Goal: Task Accomplishment & Management: Manage account settings

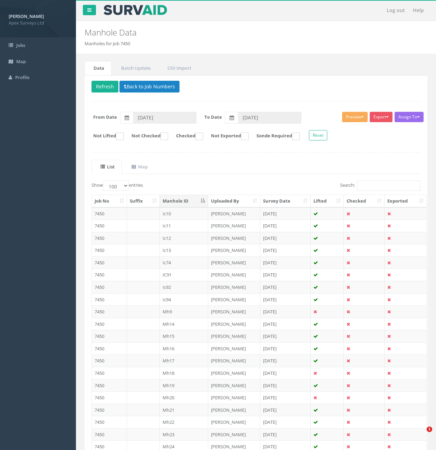
select select "100"
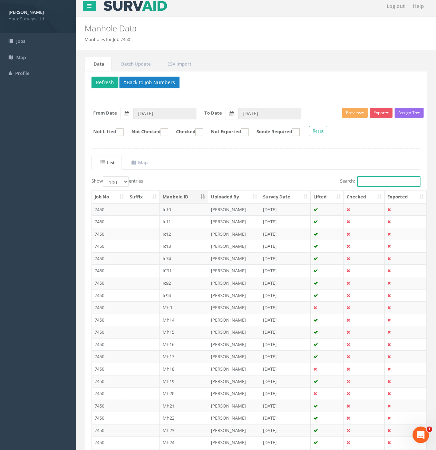
click at [364, 181] on input "Search:" at bounding box center [388, 181] width 63 height 10
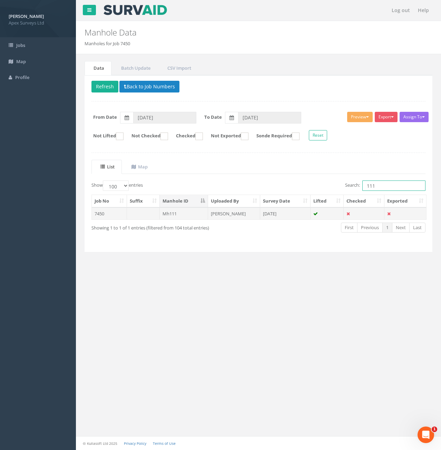
type input "111"
click at [140, 219] on td at bounding box center [143, 213] width 33 height 12
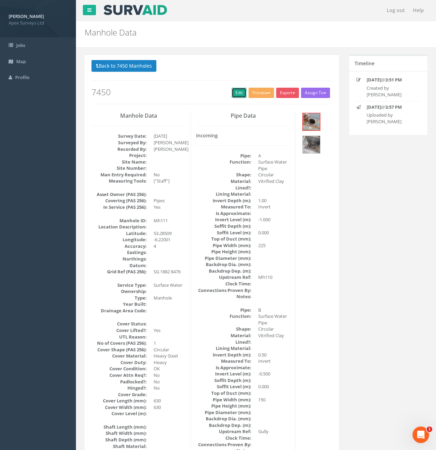
click at [235, 92] on link "Edit" at bounding box center [238, 93] width 15 height 10
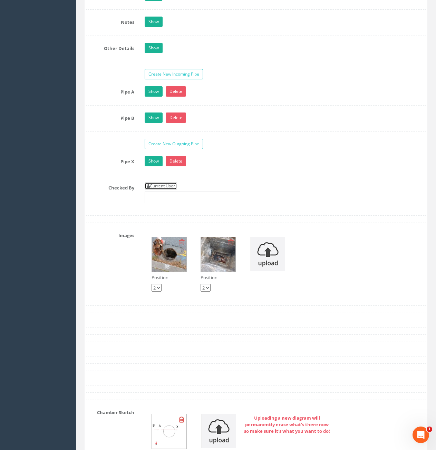
drag, startPoint x: 167, startPoint y: 186, endPoint x: 178, endPoint y: 186, distance: 11.0
click at [167, 186] on link "Current User" at bounding box center [161, 186] width 32 height 8
type input "[PERSON_NAME]"
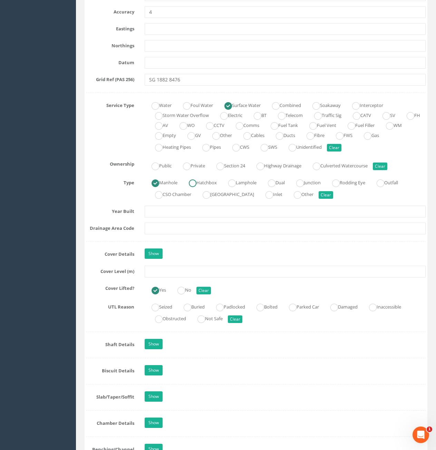
scroll to position [414, 0]
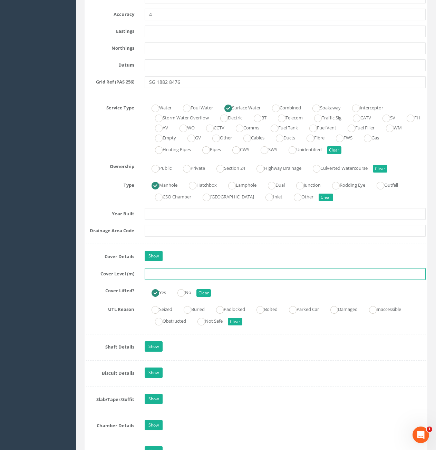
click at [209, 276] on input "text" at bounding box center [285, 274] width 281 height 12
type input "70.93"
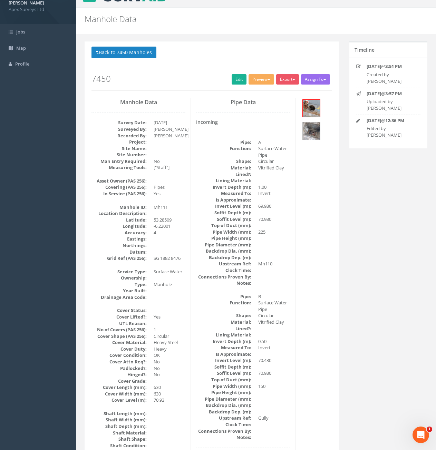
scroll to position [0, 0]
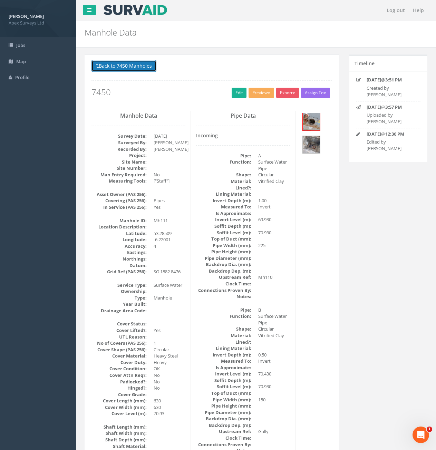
click at [125, 64] on button "Back to 7450 Manholes" at bounding box center [123, 66] width 65 height 12
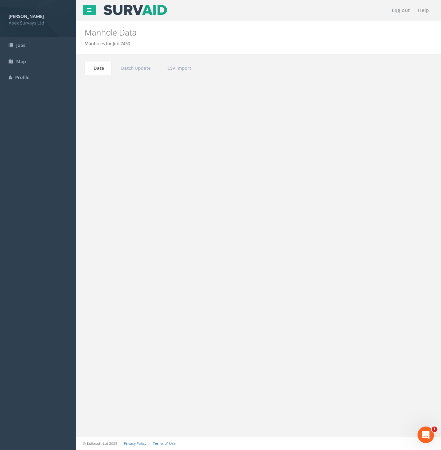
click at [386, 185] on input "111" at bounding box center [393, 185] width 63 height 10
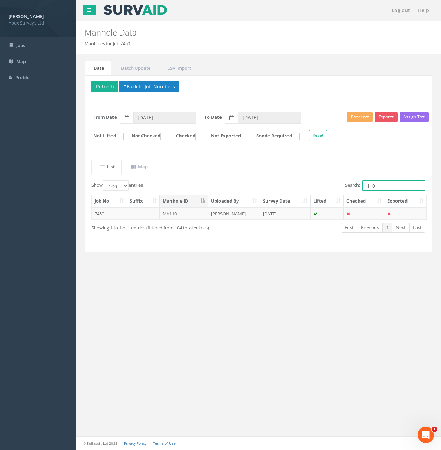
type input "110"
drag, startPoint x: 147, startPoint y: 215, endPoint x: 155, endPoint y: 219, distance: 9.3
click at [147, 215] on td at bounding box center [143, 213] width 33 height 12
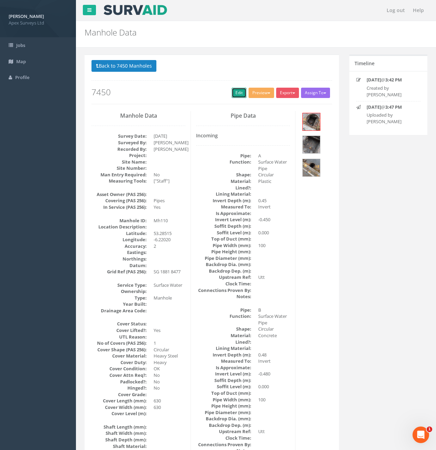
click at [236, 92] on link "Edit" at bounding box center [238, 93] width 15 height 10
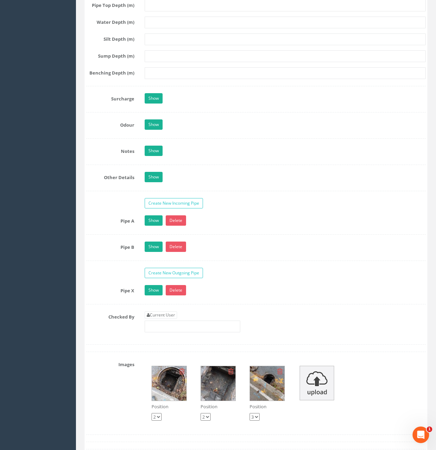
scroll to position [1000, 0]
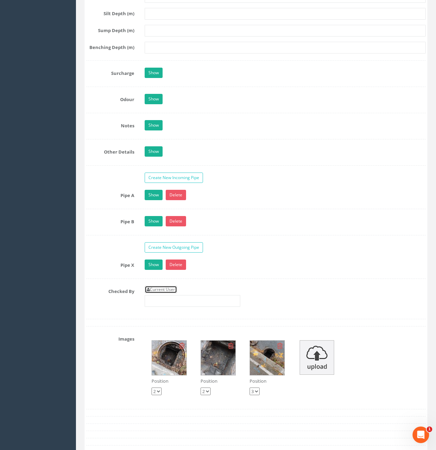
click at [170, 291] on link "Current User" at bounding box center [161, 290] width 32 height 8
type input "[PERSON_NAME]"
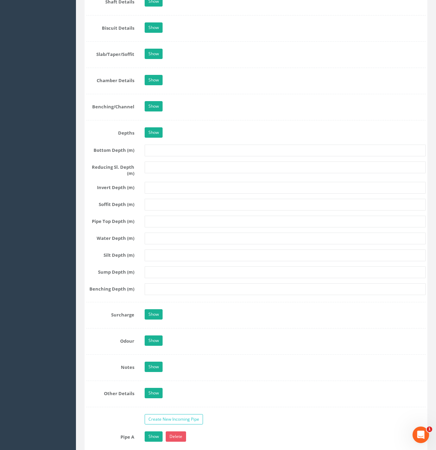
scroll to position [552, 0]
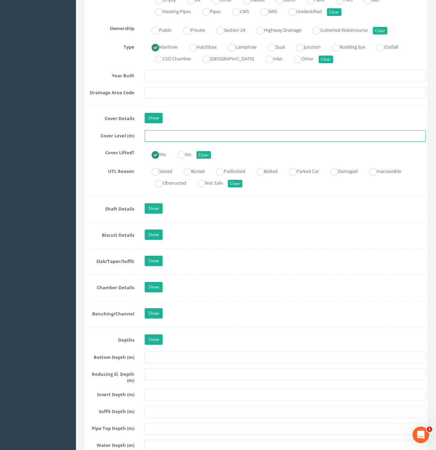
click at [180, 136] on input "text" at bounding box center [285, 136] width 281 height 12
type input "70.93"
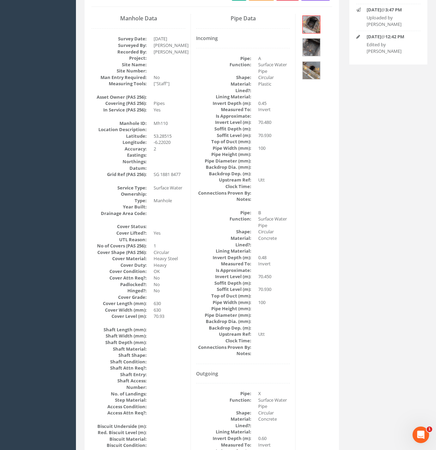
scroll to position [97, 0]
click at [311, 28] on img at bounding box center [310, 25] width 17 height 17
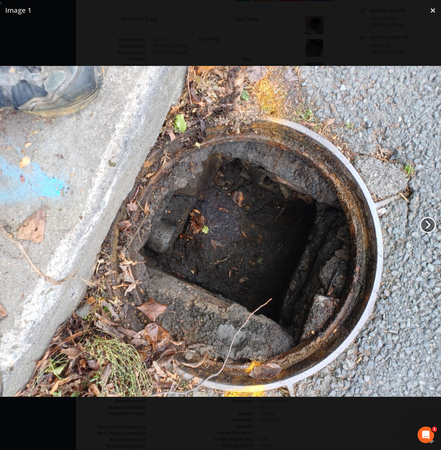
click at [433, 221] on link "›" at bounding box center [428, 225] width 16 height 16
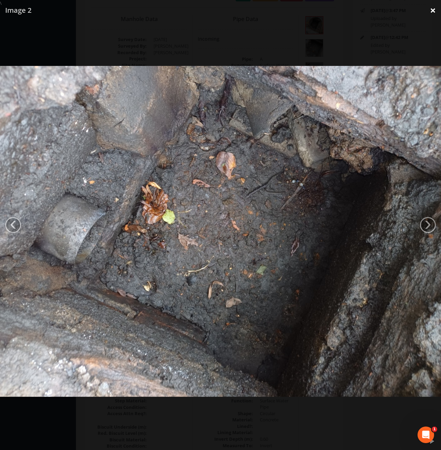
click at [431, 16] on link "×" at bounding box center [433, 10] width 16 height 21
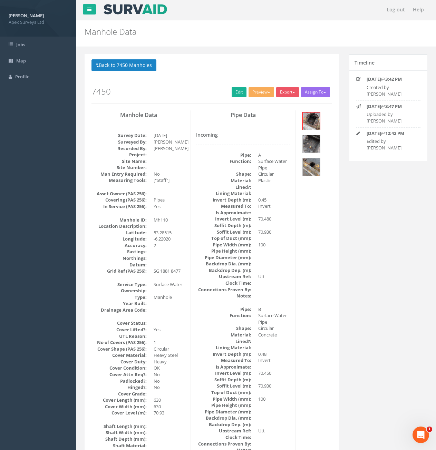
scroll to position [0, 0]
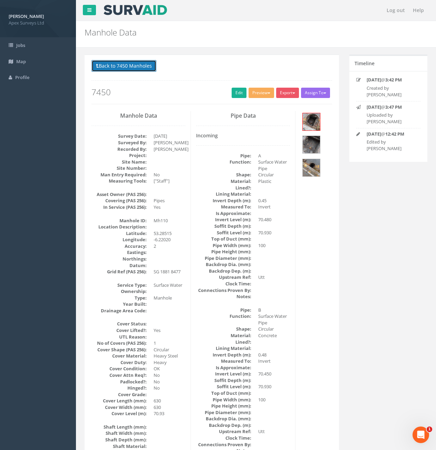
click at [112, 70] on button "Back to 7450 Manholes" at bounding box center [123, 66] width 65 height 12
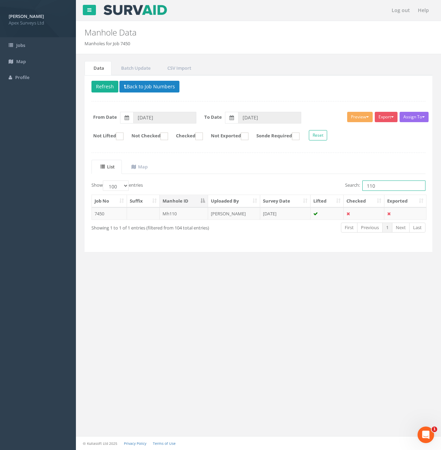
click at [382, 187] on input "110" at bounding box center [393, 185] width 63 height 10
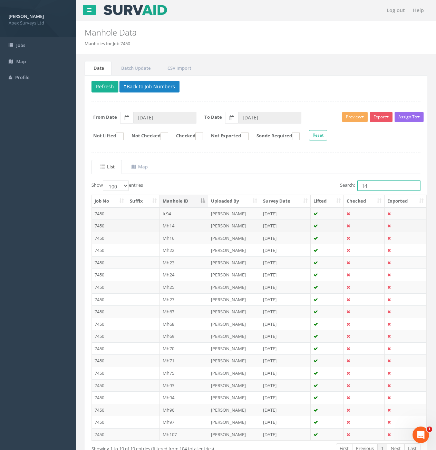
type input "14"
click at [135, 228] on td at bounding box center [143, 225] width 33 height 12
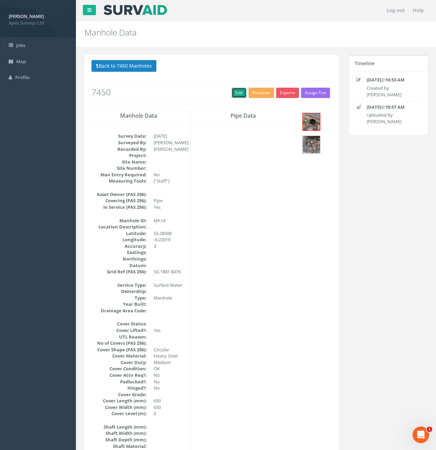
click at [236, 93] on link "Edit" at bounding box center [238, 93] width 15 height 10
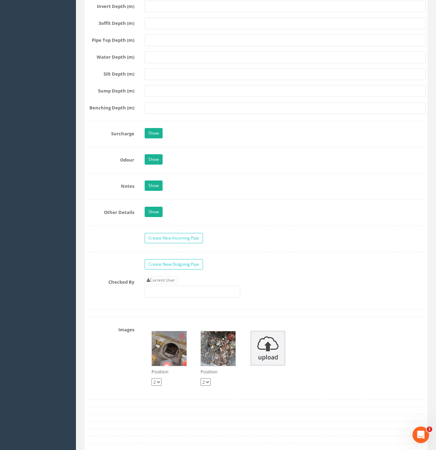
scroll to position [1104, 0]
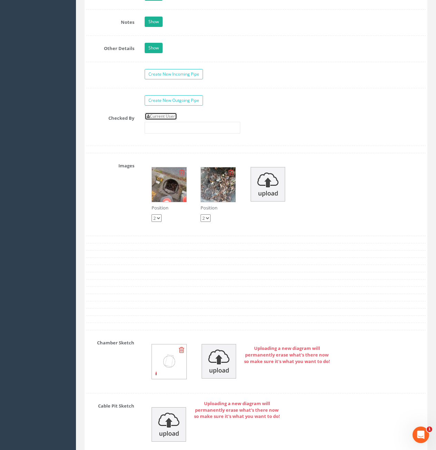
click at [170, 119] on link "Current User" at bounding box center [161, 116] width 32 height 8
type input "[PERSON_NAME]"
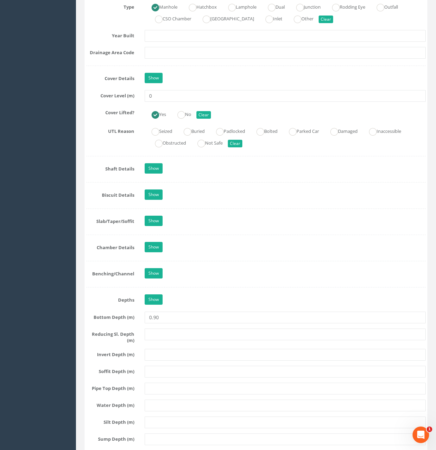
scroll to position [586, 0]
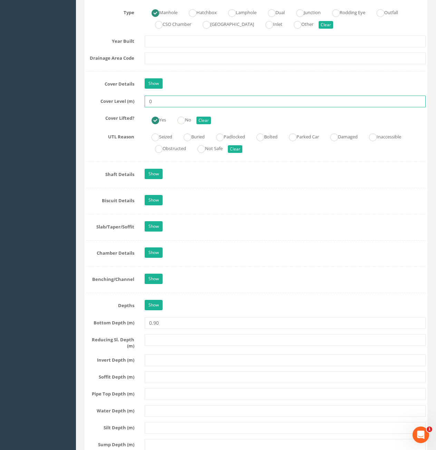
click at [180, 100] on input "0" at bounding box center [285, 102] width 281 height 12
type input "71.06"
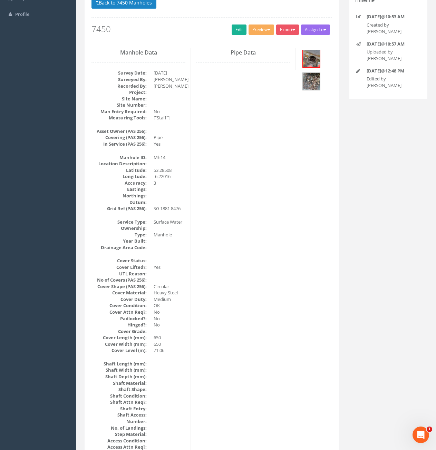
scroll to position [17, 0]
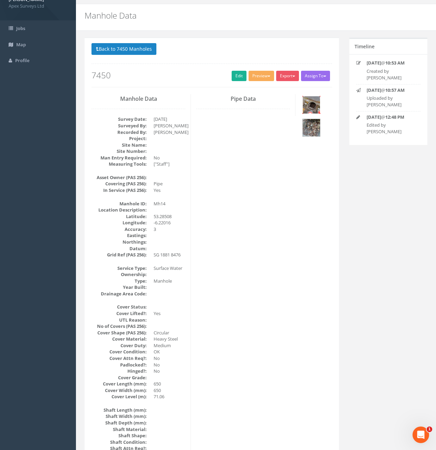
click at [311, 101] on img at bounding box center [310, 104] width 17 height 17
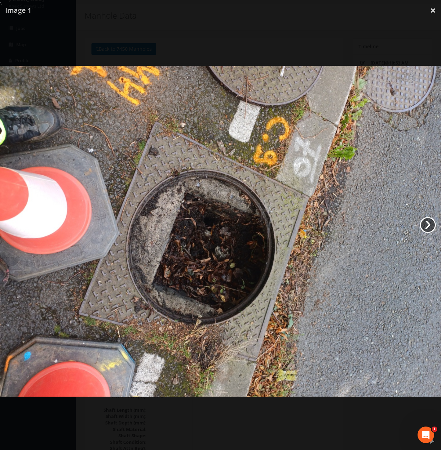
click at [424, 220] on link "›" at bounding box center [428, 225] width 16 height 16
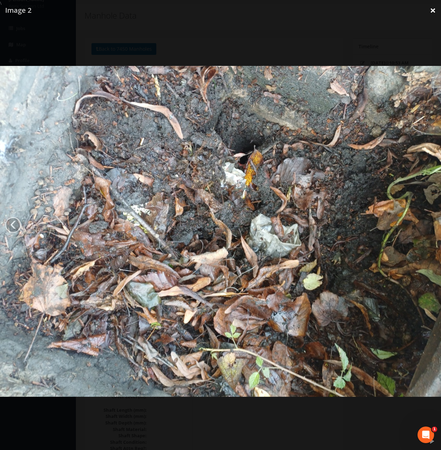
click at [429, 11] on link "×" at bounding box center [433, 10] width 16 height 21
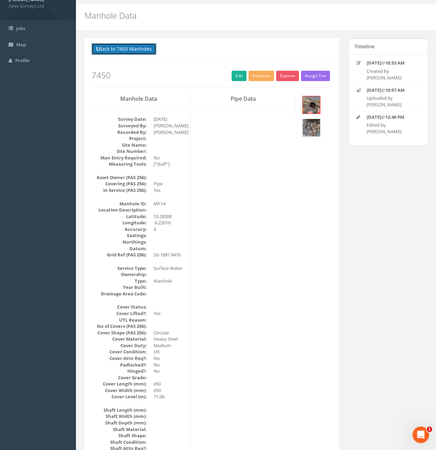
click at [125, 49] on button "Back to 7450 Manholes" at bounding box center [123, 49] width 65 height 12
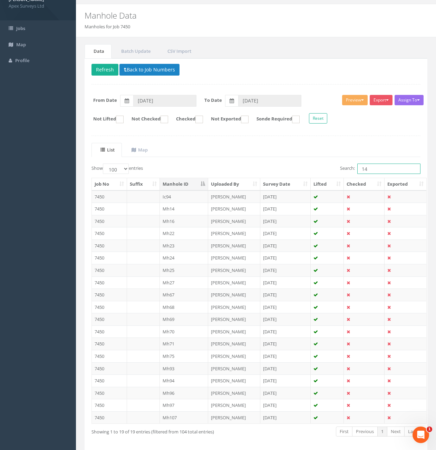
click at [380, 167] on input "14" at bounding box center [388, 168] width 63 height 10
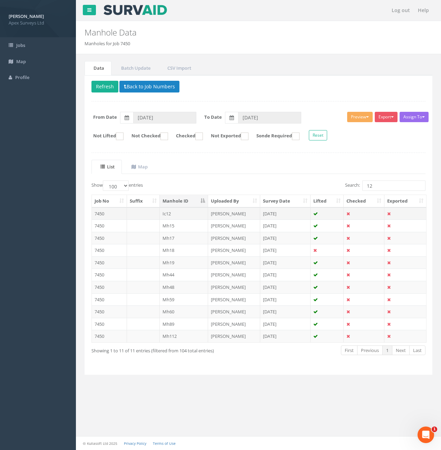
click at [110, 214] on td "7450" at bounding box center [109, 213] width 35 height 12
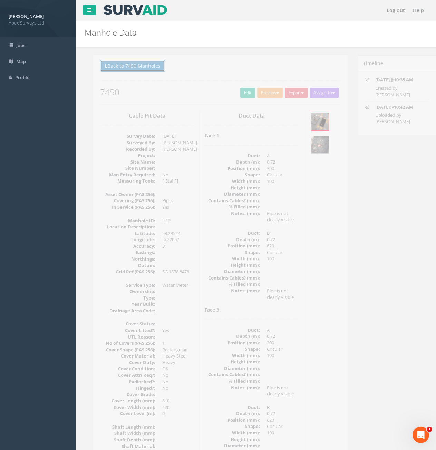
click at [137, 71] on button "Back to 7450 Manholes" at bounding box center [123, 66] width 65 height 12
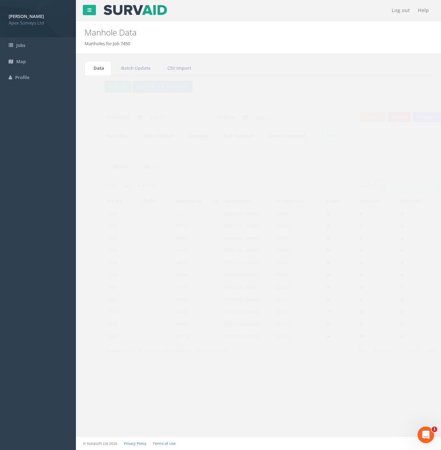
click at [365, 186] on input "12" at bounding box center [393, 185] width 63 height 10
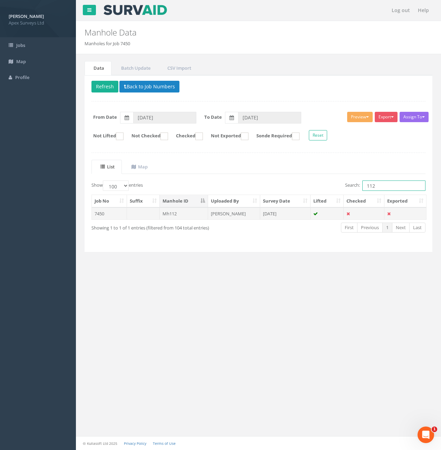
type input "112"
click at [132, 216] on td at bounding box center [143, 213] width 33 height 12
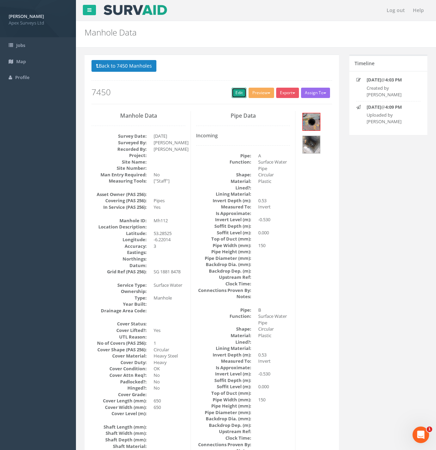
click at [240, 91] on link "Edit" at bounding box center [238, 93] width 15 height 10
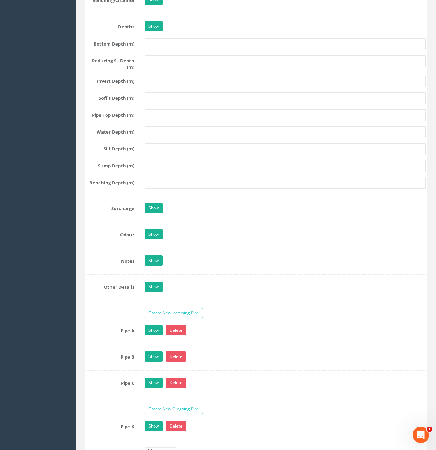
scroll to position [1000, 0]
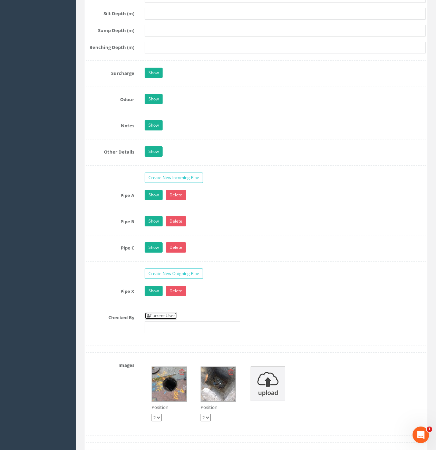
click at [157, 315] on link "Current User" at bounding box center [161, 316] width 32 height 8
type input "[PERSON_NAME]"
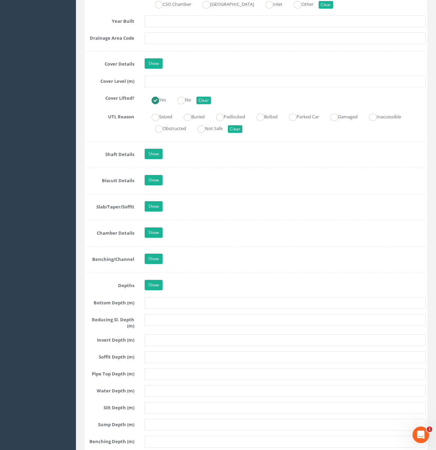
scroll to position [517, 0]
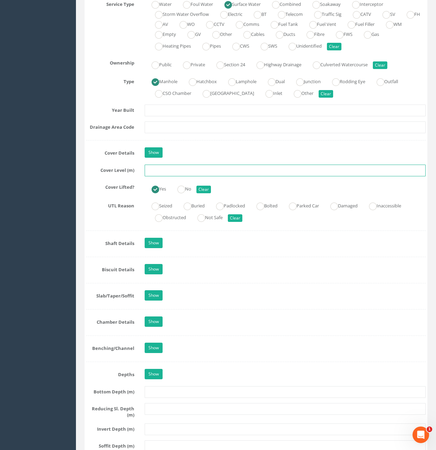
click at [193, 170] on input "text" at bounding box center [285, 171] width 281 height 12
type input "70.98"
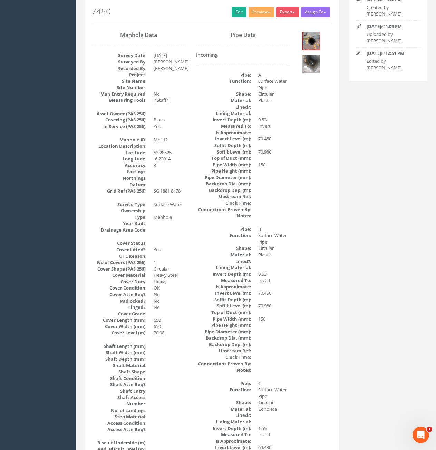
scroll to position [0, 0]
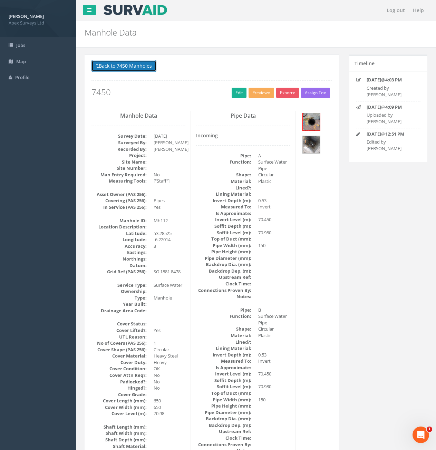
drag, startPoint x: 117, startPoint y: 67, endPoint x: 133, endPoint y: 69, distance: 16.1
click at [117, 67] on button "Back to 7450 Manholes" at bounding box center [123, 66] width 65 height 12
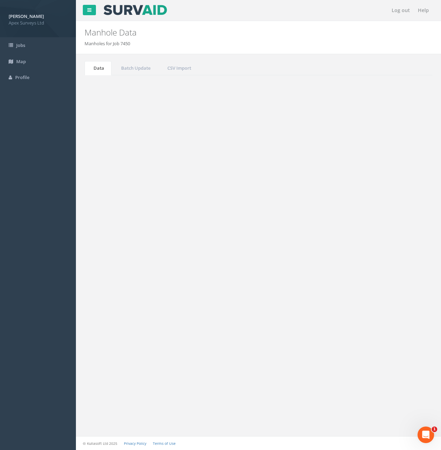
click at [395, 184] on input "112" at bounding box center [393, 185] width 63 height 10
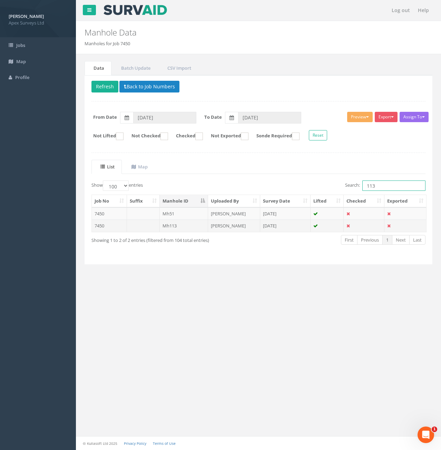
type input "113"
click at [154, 225] on td at bounding box center [143, 225] width 33 height 12
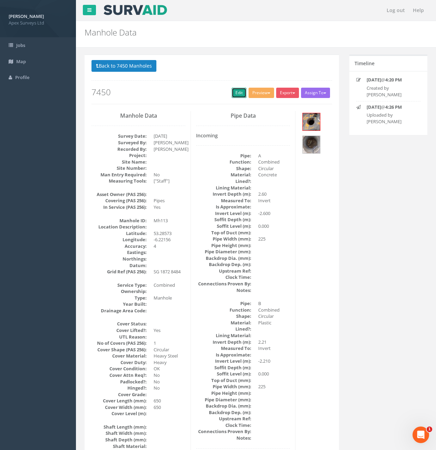
click at [235, 93] on link "Edit" at bounding box center [238, 93] width 15 height 10
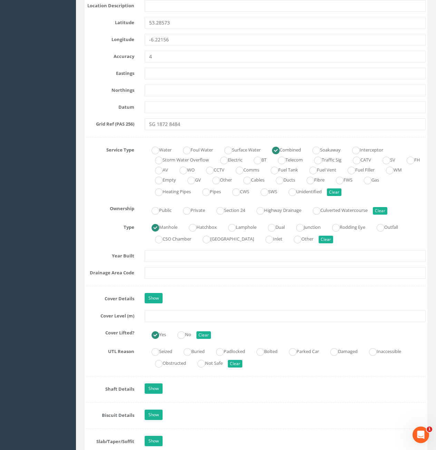
scroll to position [379, 0]
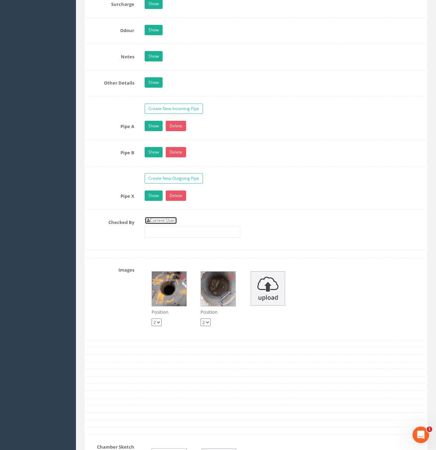
click at [161, 221] on link "Current User" at bounding box center [161, 221] width 32 height 8
type input "[PERSON_NAME]"
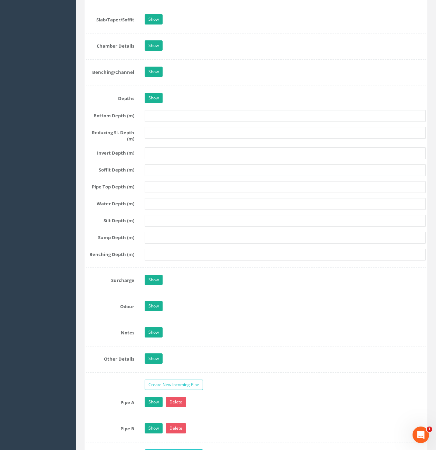
scroll to position [517, 0]
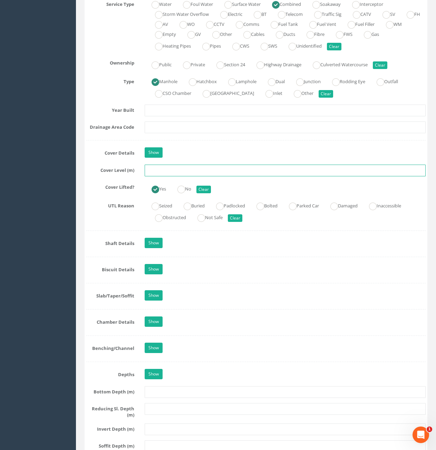
drag, startPoint x: 191, startPoint y: 170, endPoint x: 194, endPoint y: 173, distance: 3.7
click at [192, 170] on input "text" at bounding box center [285, 171] width 281 height 12
click at [221, 171] on input "text" at bounding box center [285, 171] width 281 height 12
type input "71.94"
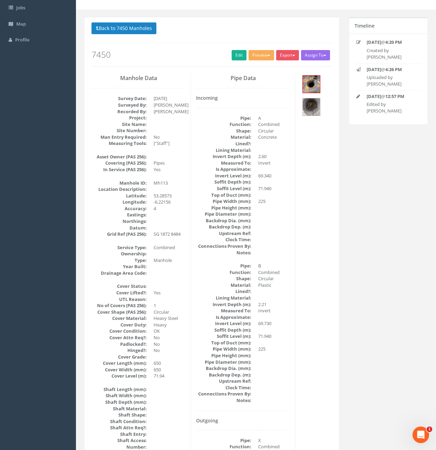
scroll to position [0, 0]
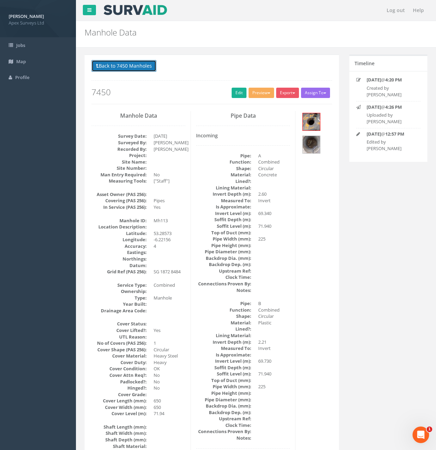
click at [110, 67] on button "Back to 7450 Manholes" at bounding box center [123, 66] width 65 height 12
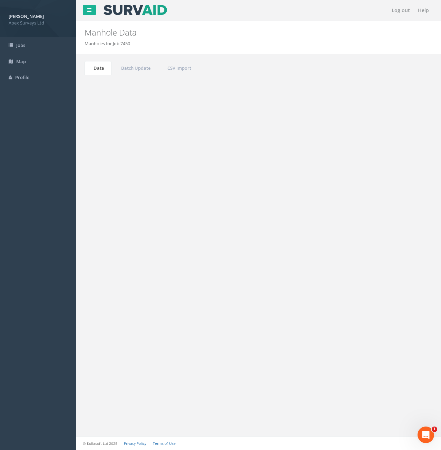
drag, startPoint x: 385, startPoint y: 185, endPoint x: 360, endPoint y: 190, distance: 25.7
click at [360, 190] on label "Search: 113" at bounding box center [385, 185] width 80 height 10
type input "9"
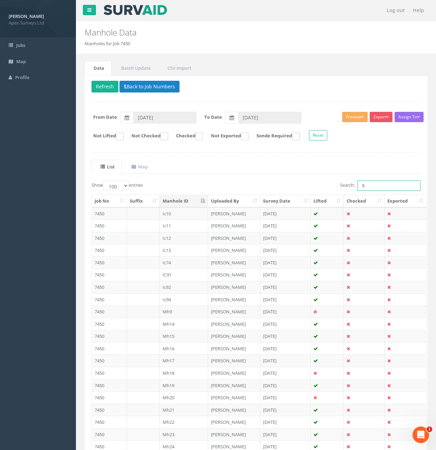
click at [368, 183] on input "9" at bounding box center [388, 185] width 63 height 10
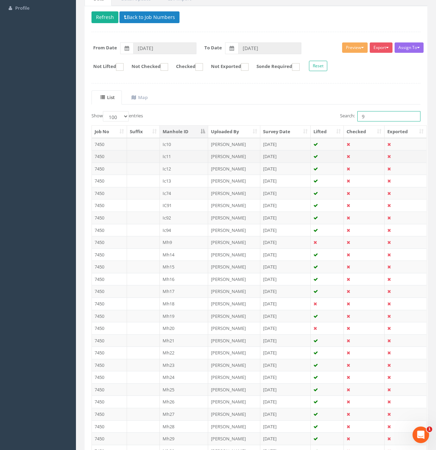
scroll to position [69, 0]
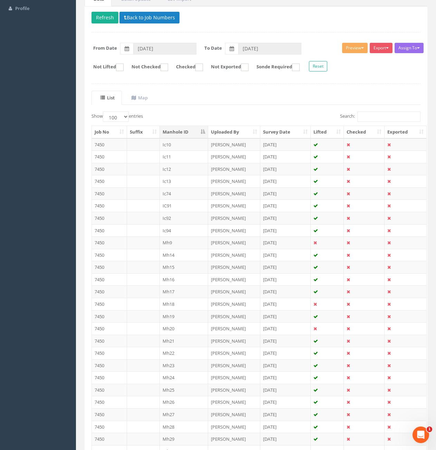
click at [187, 130] on th "Manhole ID" at bounding box center [184, 132] width 49 height 12
click at [185, 131] on th "Manhole ID" at bounding box center [184, 132] width 49 height 12
click at [106, 20] on button "Refresh" at bounding box center [104, 18] width 27 height 12
click at [180, 241] on td "Mh9" at bounding box center [184, 242] width 49 height 12
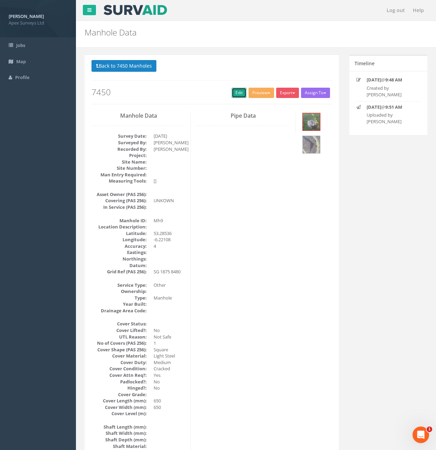
click at [238, 92] on link "Edit" at bounding box center [238, 93] width 15 height 10
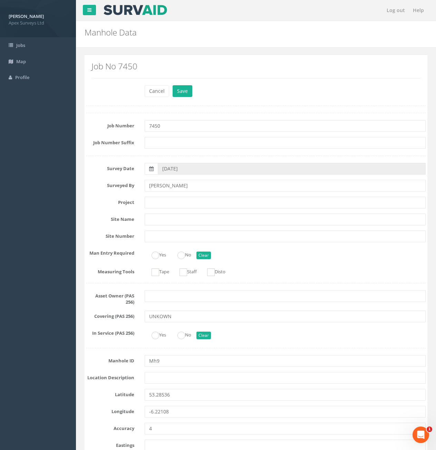
scroll to position [862, 0]
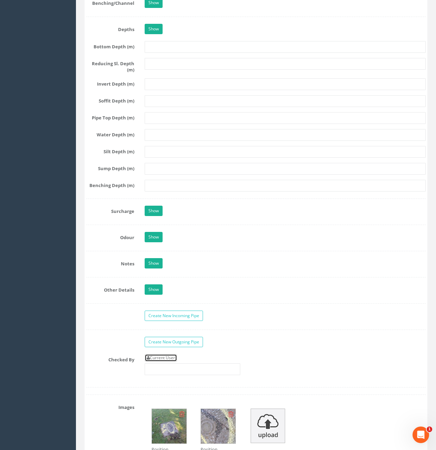
click at [161, 356] on link "Current User" at bounding box center [161, 358] width 32 height 8
type input "[PERSON_NAME]"
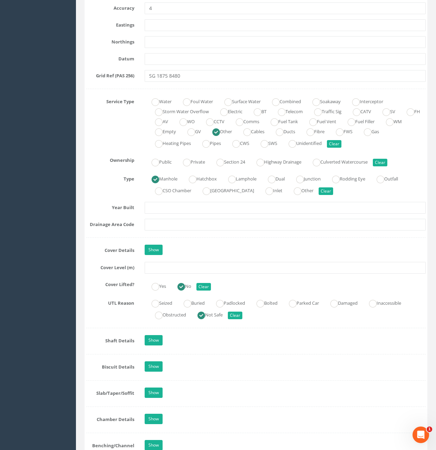
scroll to position [414, 0]
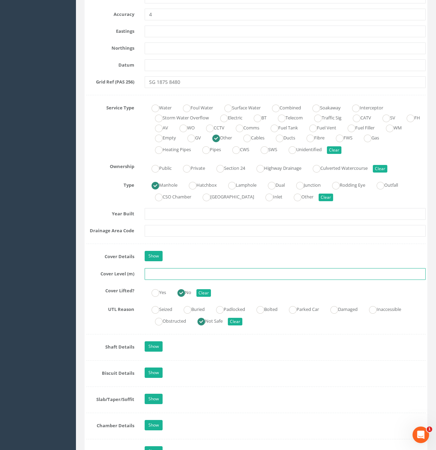
click at [188, 275] on input "text" at bounding box center [285, 274] width 281 height 12
type input "72.27"
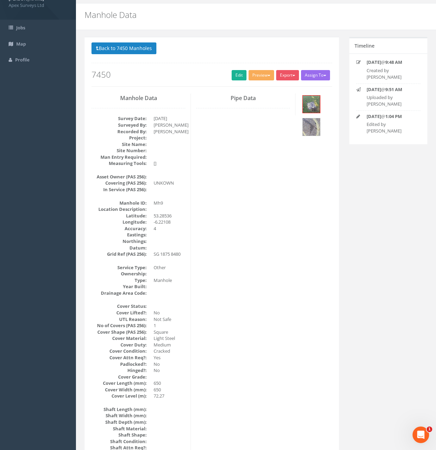
scroll to position [17, 0]
click at [312, 105] on img at bounding box center [310, 104] width 17 height 17
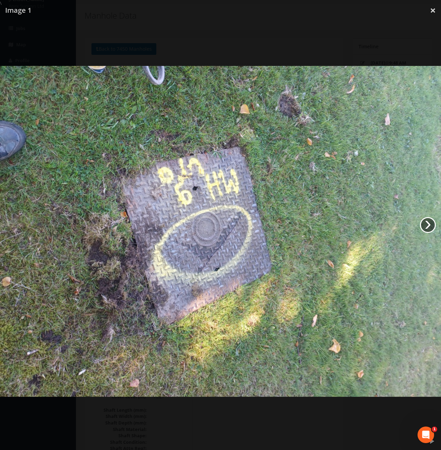
click at [429, 224] on link "›" at bounding box center [428, 225] width 16 height 16
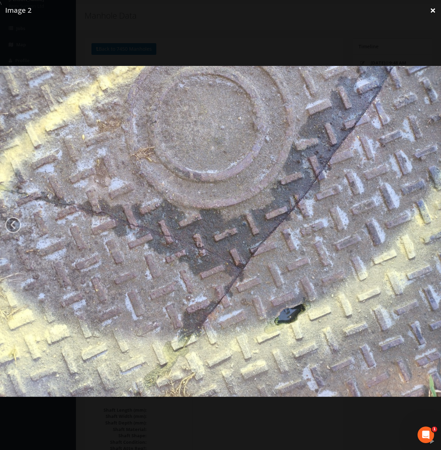
click at [434, 12] on link "×" at bounding box center [433, 10] width 16 height 21
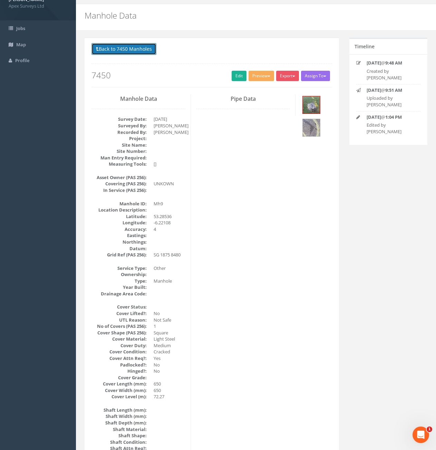
click at [128, 52] on button "Back to 7450 Manholes" at bounding box center [123, 49] width 65 height 12
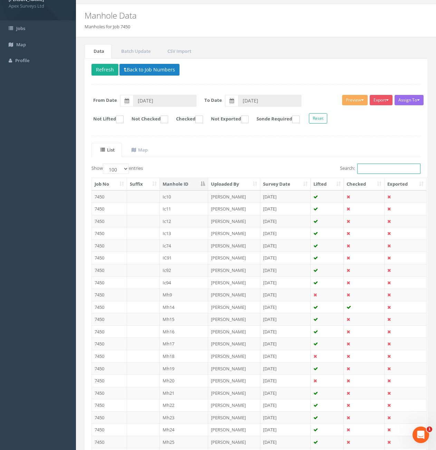
click at [368, 170] on input "Search:" at bounding box center [388, 168] width 63 height 10
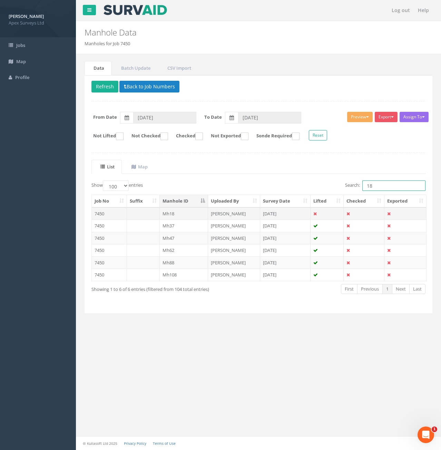
type input "18"
click at [139, 215] on td at bounding box center [143, 213] width 33 height 12
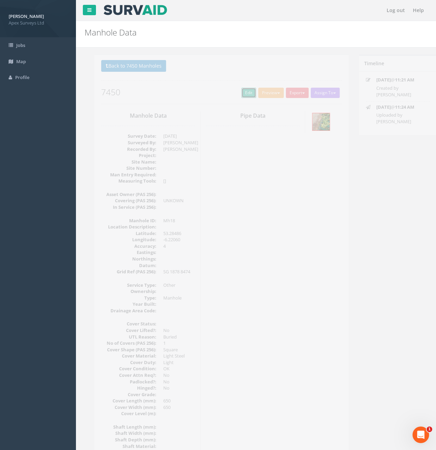
click at [240, 92] on link "Edit" at bounding box center [238, 93] width 15 height 10
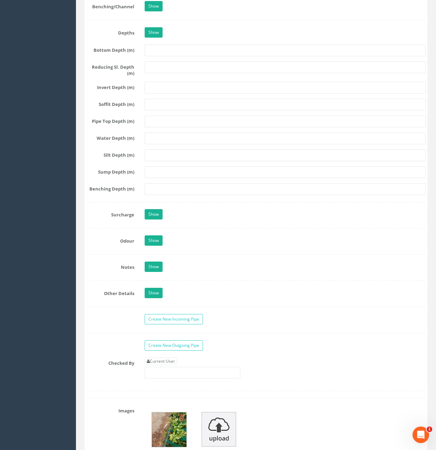
scroll to position [1035, 0]
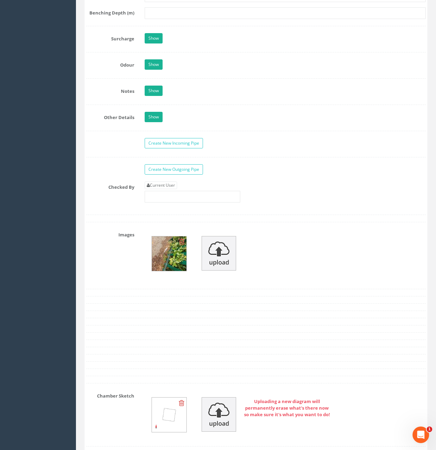
click at [166, 184] on link "Current User" at bounding box center [161, 185] width 32 height 8
type input "[PERSON_NAME]"
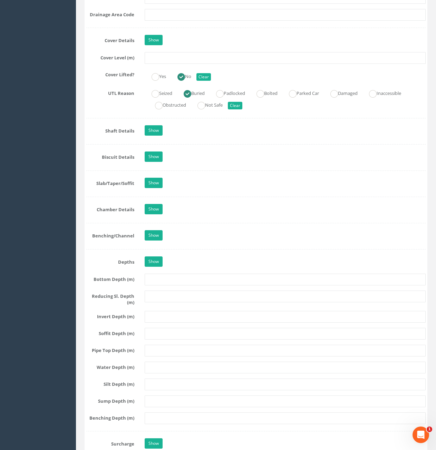
scroll to position [517, 0]
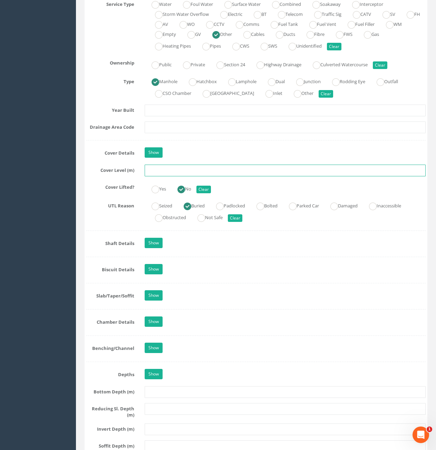
click at [192, 171] on input "text" at bounding box center [285, 171] width 281 height 12
click at [186, 170] on input "text" at bounding box center [285, 171] width 281 height 12
type input "73.00"
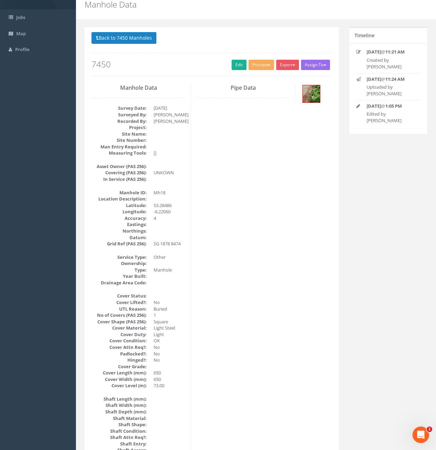
scroll to position [0, 0]
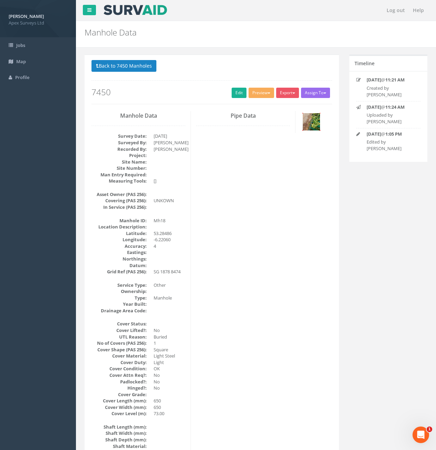
click at [308, 126] on img at bounding box center [310, 121] width 17 height 17
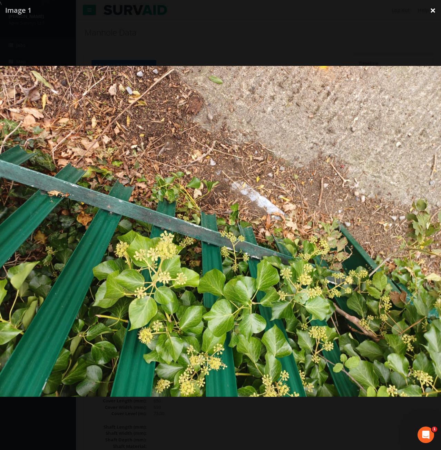
click at [432, 11] on link "×" at bounding box center [433, 10] width 16 height 21
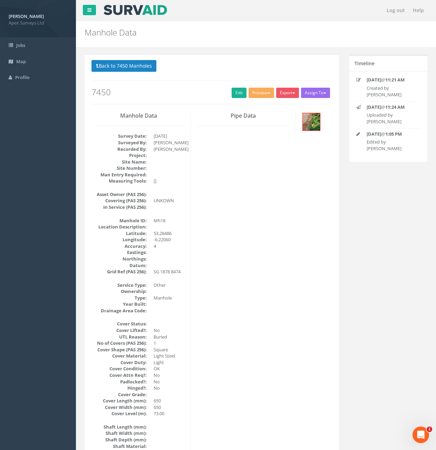
click at [147, 75] on div "Back to 7450 Manholes Back to Map Assign To No Companies Added Export Heathrow …" at bounding box center [211, 82] width 240 height 44
click at [132, 64] on button "Back to 7450 Manholes" at bounding box center [123, 66] width 65 height 12
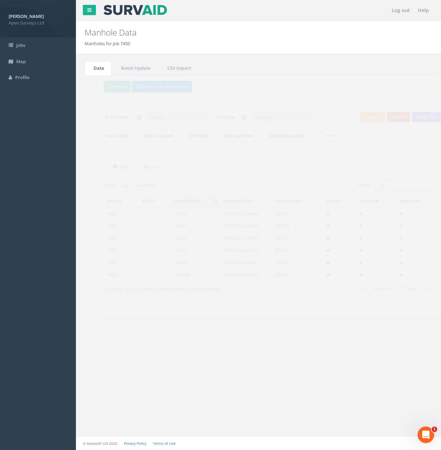
click at [380, 188] on input "18" at bounding box center [393, 185] width 63 height 10
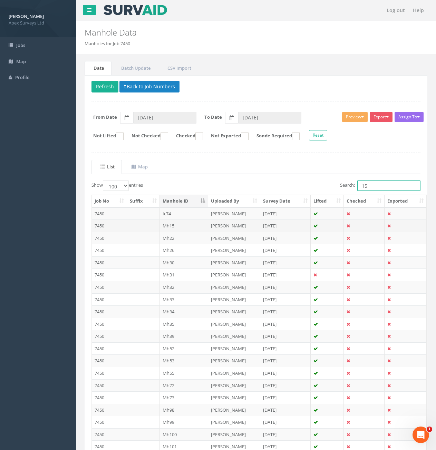
type input "15"
click at [156, 229] on td at bounding box center [143, 225] width 33 height 12
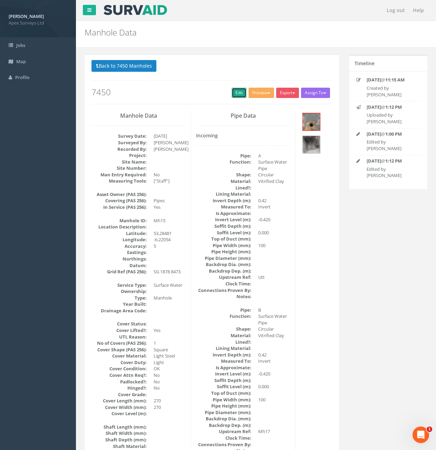
click at [235, 93] on link "Edit" at bounding box center [238, 93] width 15 height 10
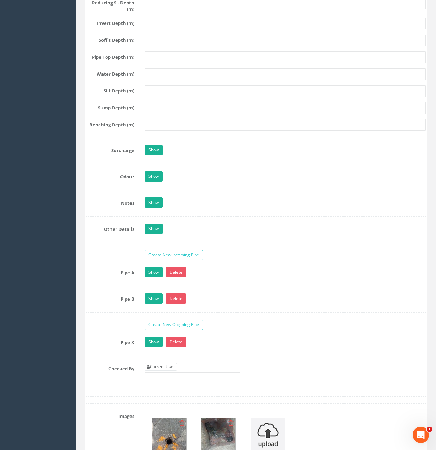
scroll to position [1138, 0]
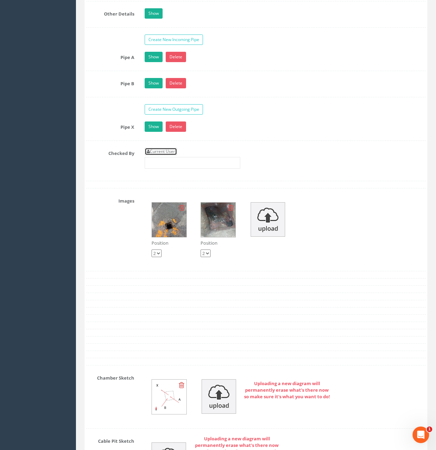
click at [166, 155] on link "Current User" at bounding box center [161, 152] width 32 height 8
type input "[PERSON_NAME]"
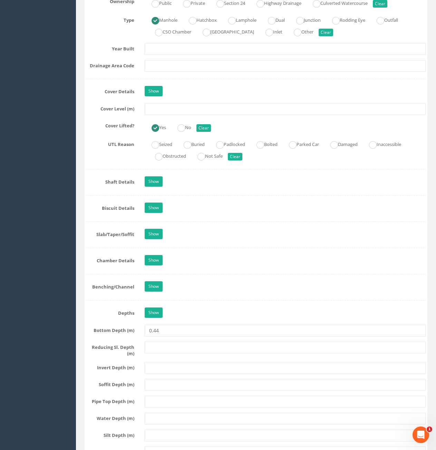
scroll to position [552, 0]
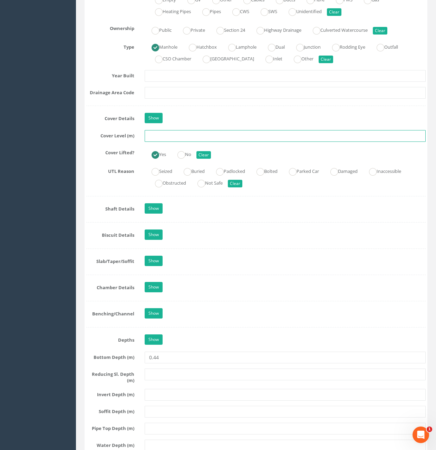
click at [208, 137] on input "text" at bounding box center [285, 136] width 281 height 12
type input "72.87"
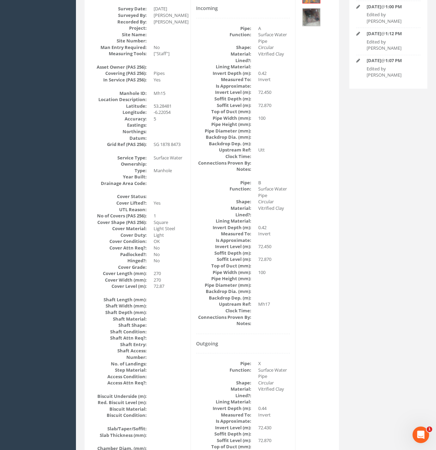
scroll to position [0, 0]
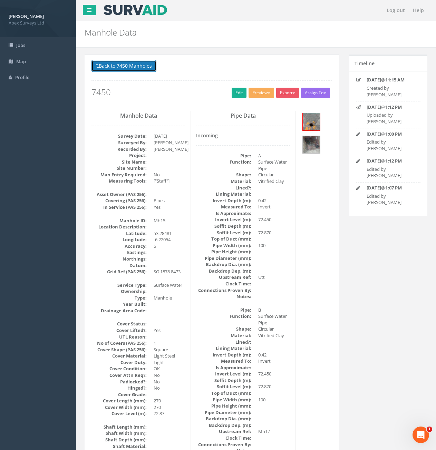
click at [130, 67] on button "Back to 7450 Manholes" at bounding box center [123, 66] width 65 height 12
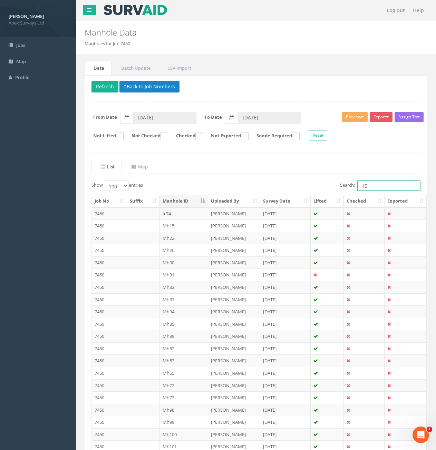
click at [383, 187] on input "15" at bounding box center [388, 185] width 63 height 10
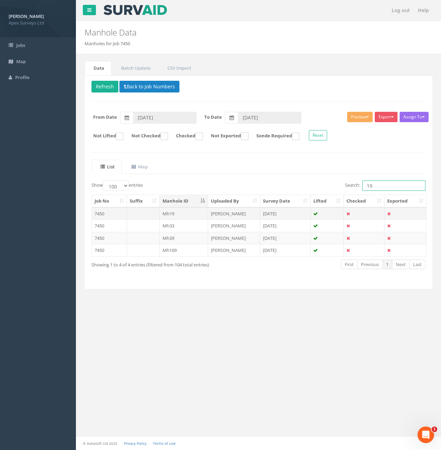
type input "19"
click at [135, 217] on td at bounding box center [143, 213] width 33 height 12
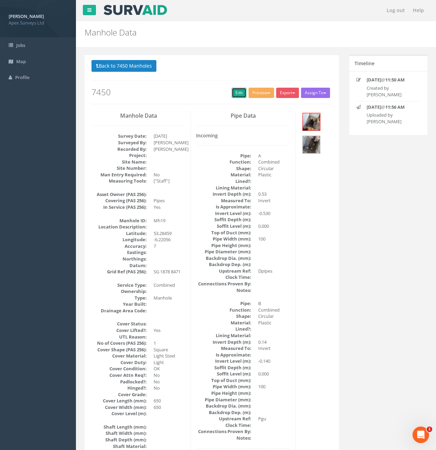
click at [231, 95] on link "Edit" at bounding box center [238, 93] width 15 height 10
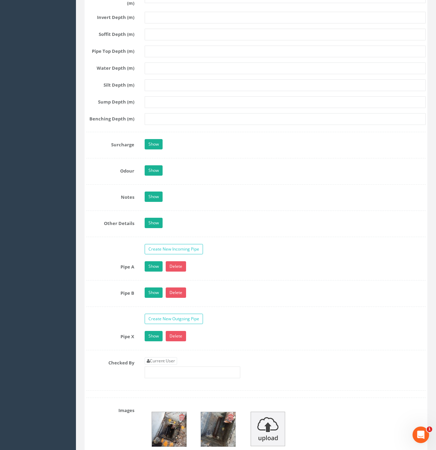
scroll to position [931, 0]
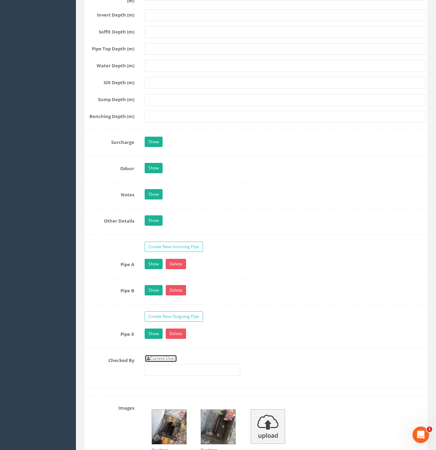
click at [166, 360] on link "Current User" at bounding box center [161, 359] width 32 height 8
type input "[PERSON_NAME]"
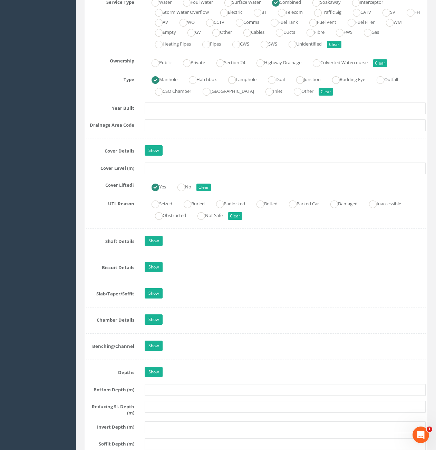
scroll to position [517, 0]
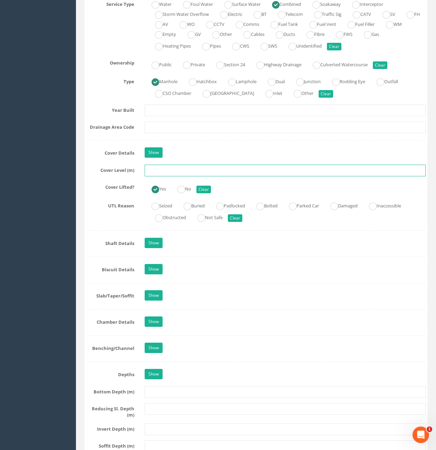
click at [185, 171] on input "text" at bounding box center [285, 171] width 281 height 12
type input "73.68"
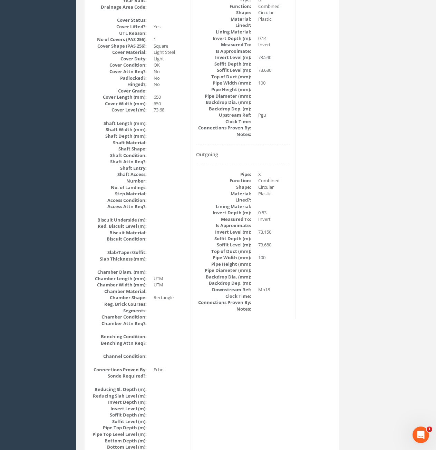
scroll to position [0, 0]
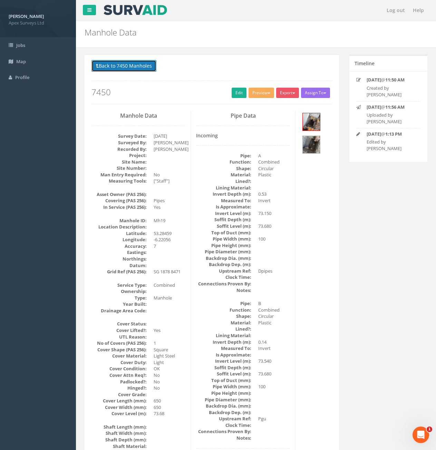
click at [139, 68] on button "Back to 7450 Manholes" at bounding box center [123, 66] width 65 height 12
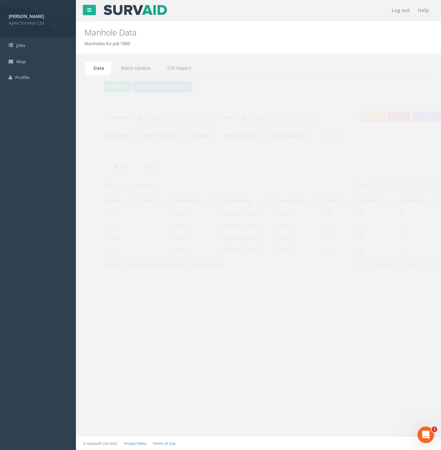
click at [372, 186] on input "19" at bounding box center [393, 185] width 63 height 10
click at [377, 188] on input "19" at bounding box center [393, 185] width 63 height 10
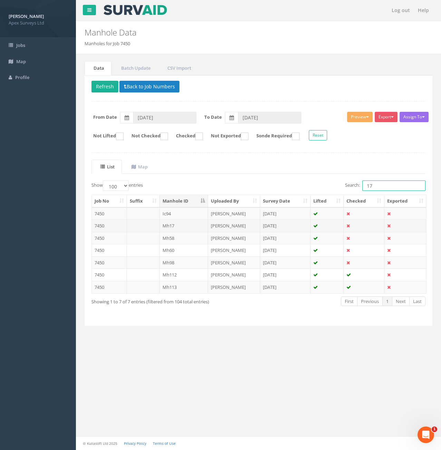
type input "17"
click at [176, 225] on td "Mh17" at bounding box center [184, 225] width 49 height 12
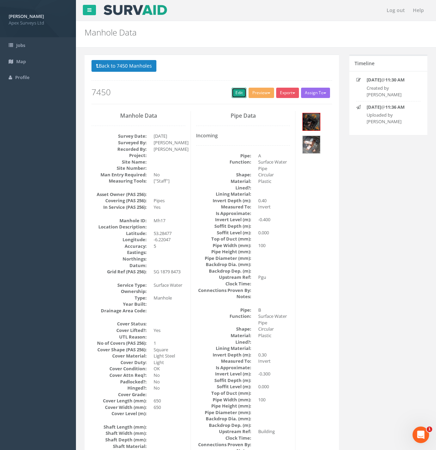
click at [232, 96] on link "Edit" at bounding box center [238, 93] width 15 height 10
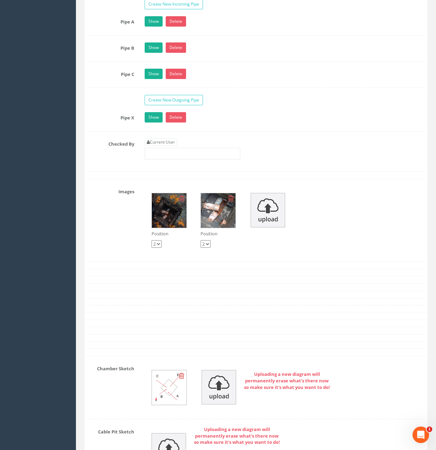
scroll to position [1172, 0]
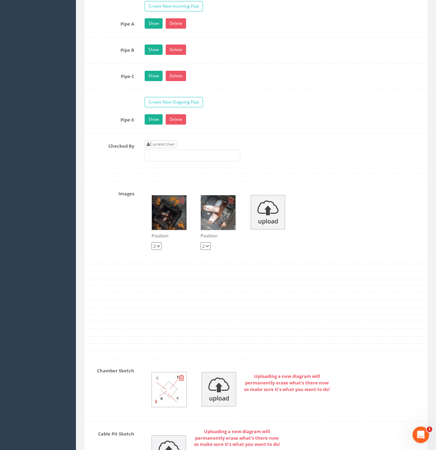
drag, startPoint x: 156, startPoint y: 139, endPoint x: 158, endPoint y: 143, distance: 4.8
click at [162, 145] on link "Current User" at bounding box center [161, 144] width 32 height 8
type input "[PERSON_NAME]"
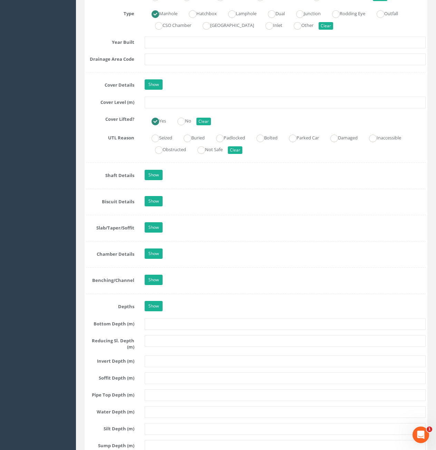
scroll to position [309, 0]
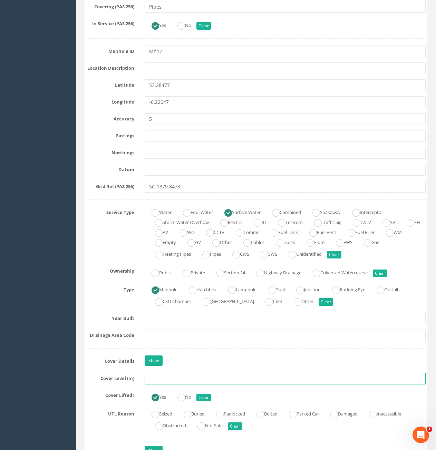
click at [232, 380] on input "text" at bounding box center [285, 379] width 281 height 12
type input "73.35"
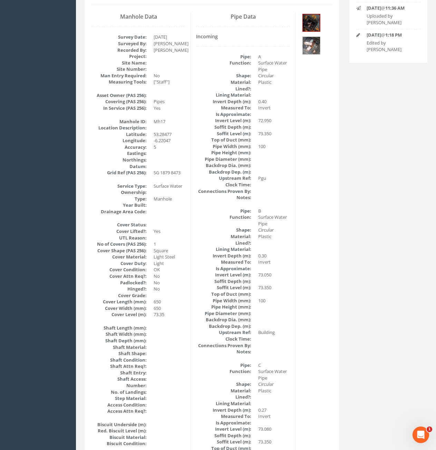
scroll to position [0, 0]
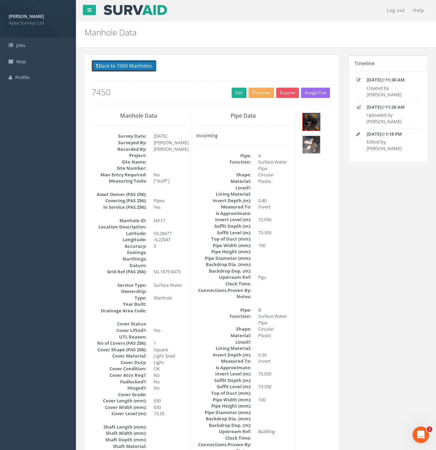
click at [126, 67] on button "Back to 7450 Manholes" at bounding box center [123, 66] width 65 height 12
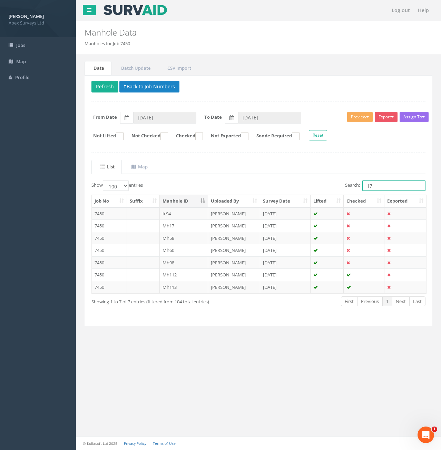
click at [386, 188] on input "17" at bounding box center [393, 185] width 63 height 10
type input "1"
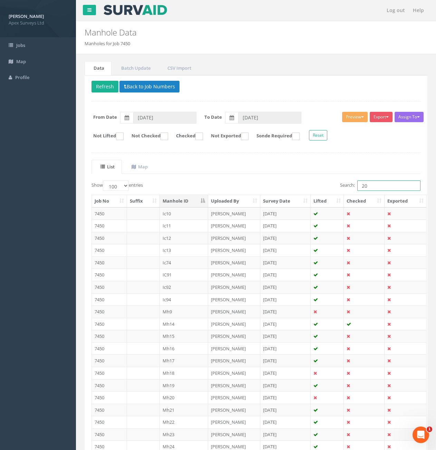
type input "2"
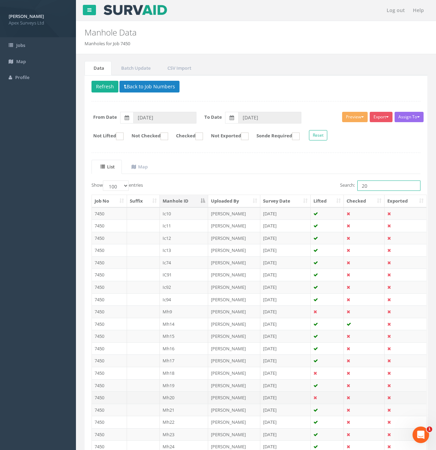
type input "20"
click at [116, 398] on td "7450" at bounding box center [109, 397] width 35 height 12
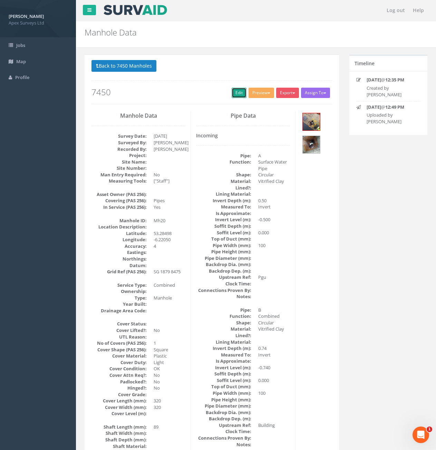
click at [239, 96] on link "Edit" at bounding box center [238, 93] width 15 height 10
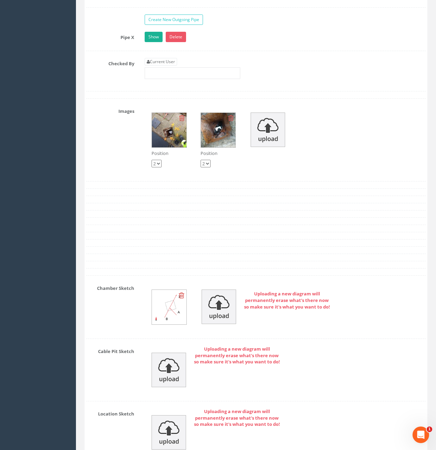
scroll to position [1173, 0]
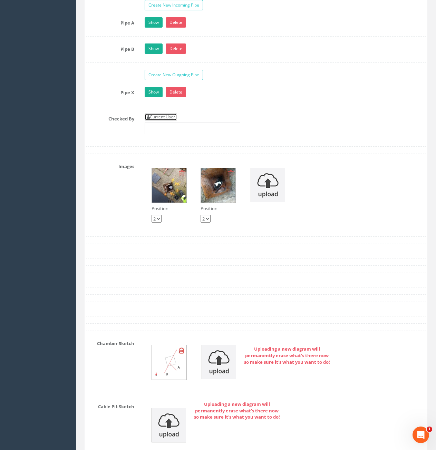
click at [167, 114] on link "Current User" at bounding box center [161, 117] width 32 height 8
type input "[PERSON_NAME]"
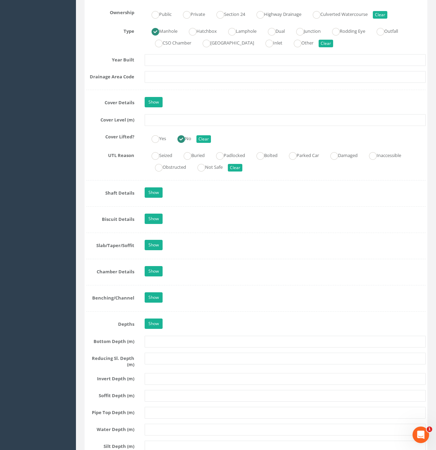
scroll to position [552, 0]
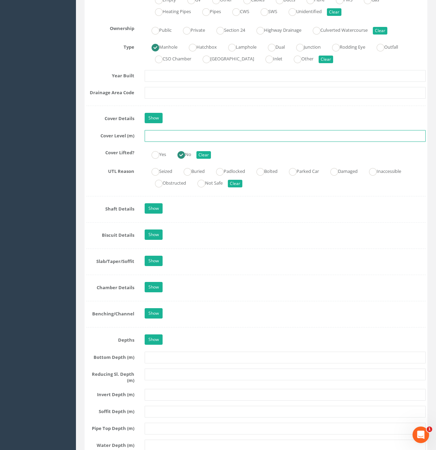
click at [219, 139] on input "text" at bounding box center [285, 136] width 281 height 12
type input "72.86"
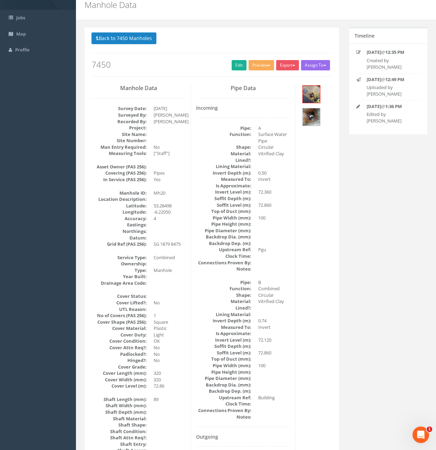
scroll to position [0, 0]
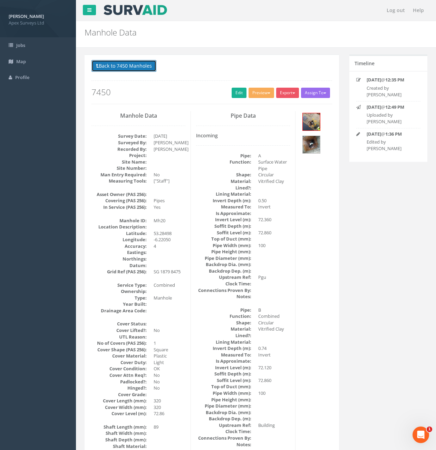
click at [129, 68] on button "Back to 7450 Manholes" at bounding box center [123, 66] width 65 height 12
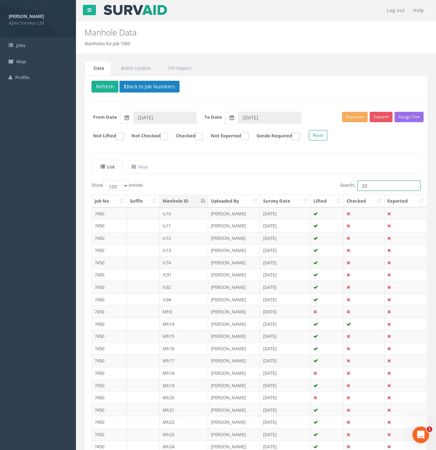
click at [374, 185] on input "20" at bounding box center [388, 185] width 63 height 10
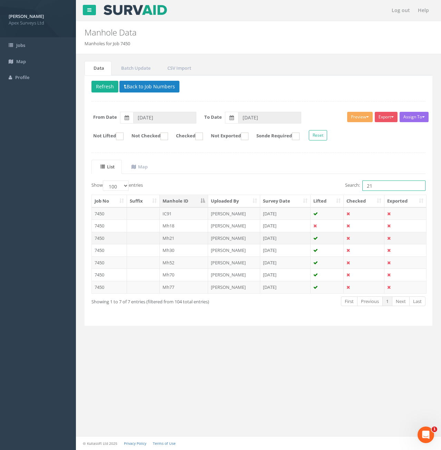
type input "21"
click at [137, 236] on td at bounding box center [143, 238] width 33 height 12
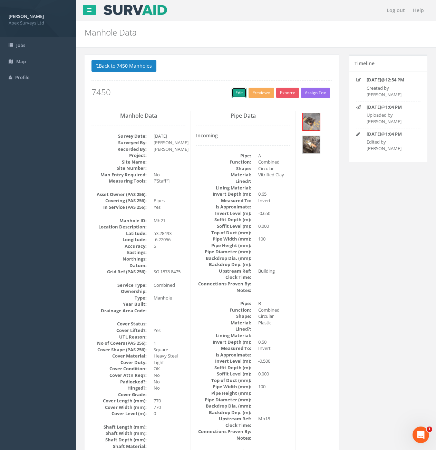
click at [234, 89] on link "Edit" at bounding box center [238, 93] width 15 height 10
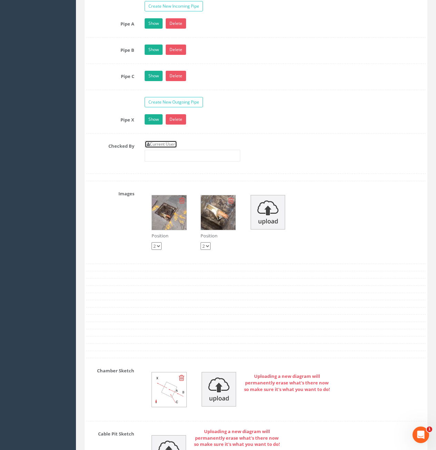
click at [167, 142] on link "Current User" at bounding box center [161, 144] width 32 height 8
type input "[PERSON_NAME]"
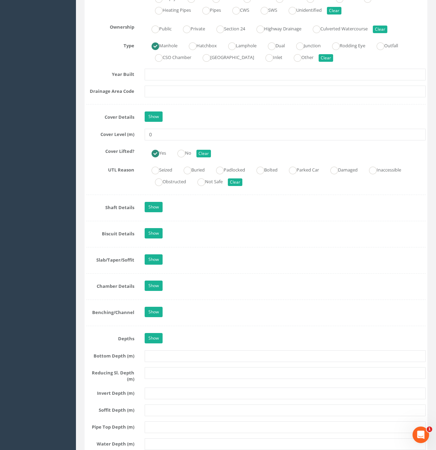
scroll to position [482, 0]
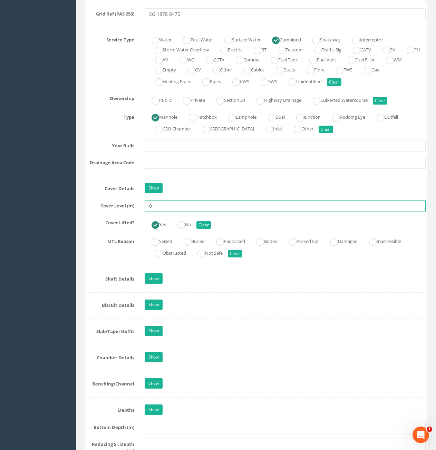
click at [173, 204] on input "0" at bounding box center [285, 206] width 281 height 12
type input "72.17"
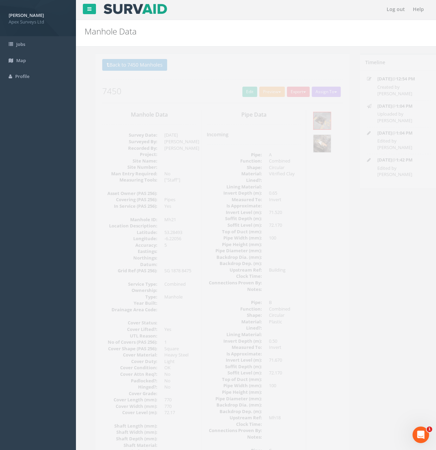
scroll to position [0, 0]
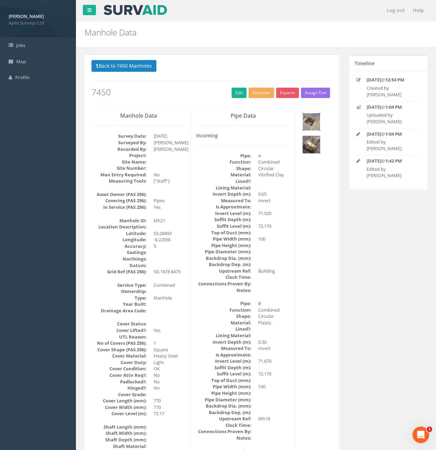
click at [314, 130] on img at bounding box center [310, 121] width 17 height 17
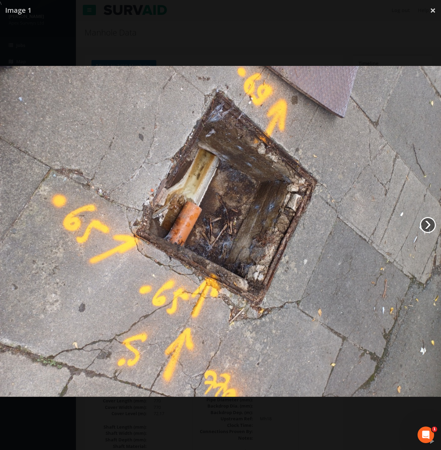
click at [428, 226] on link "›" at bounding box center [428, 225] width 16 height 16
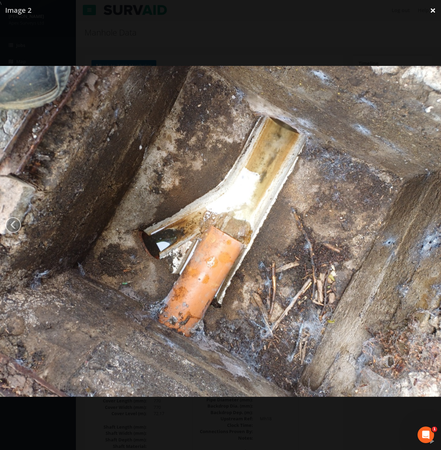
click at [431, 13] on link "×" at bounding box center [433, 10] width 16 height 21
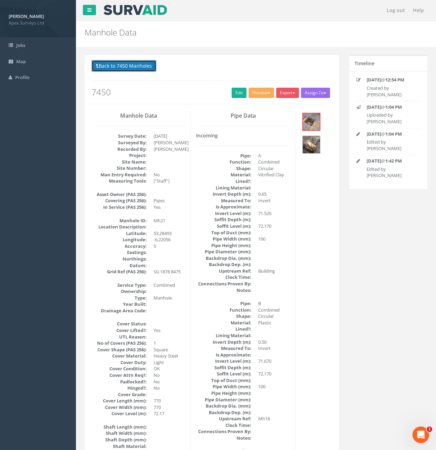
click at [130, 67] on button "Back to 7450 Manholes" at bounding box center [123, 66] width 65 height 12
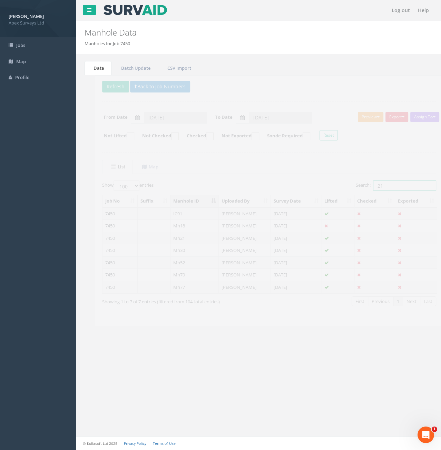
click at [374, 190] on input "21" at bounding box center [393, 185] width 63 height 10
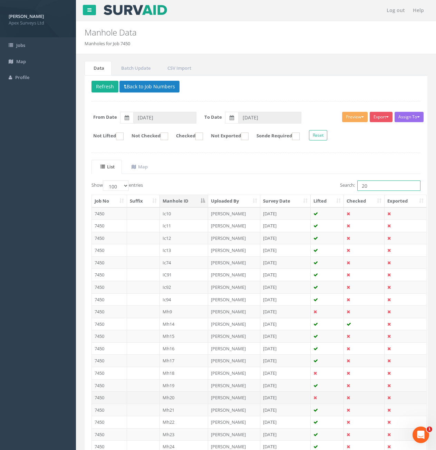
type input "20"
click at [112, 400] on td "7450" at bounding box center [109, 397] width 35 height 12
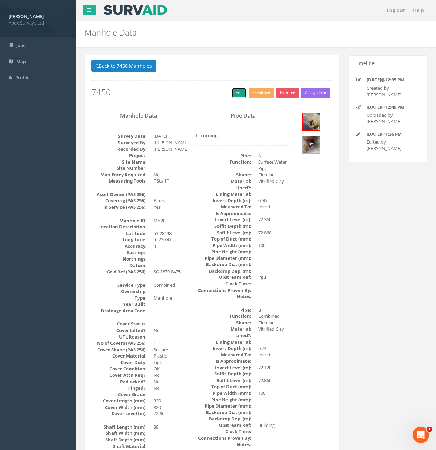
click at [237, 92] on link "Edit" at bounding box center [238, 93] width 15 height 10
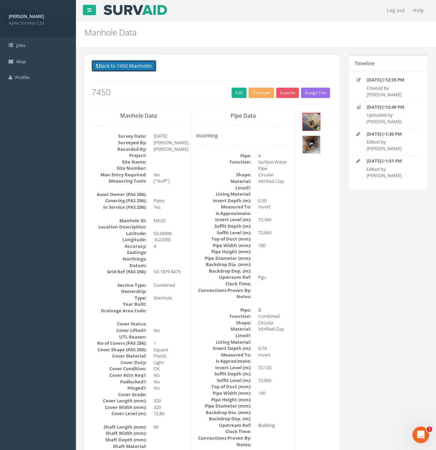
click at [123, 61] on button "Back to 7450 Manholes" at bounding box center [123, 66] width 65 height 12
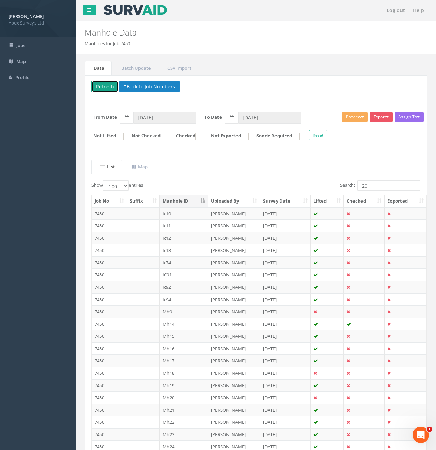
click at [105, 89] on button "Refresh" at bounding box center [104, 87] width 27 height 12
click at [168, 136] on ins at bounding box center [164, 136] width 8 height 8
checkbox input "true"
click at [380, 185] on input "20" at bounding box center [388, 185] width 63 height 10
click at [381, 186] on input "20" at bounding box center [388, 185] width 63 height 10
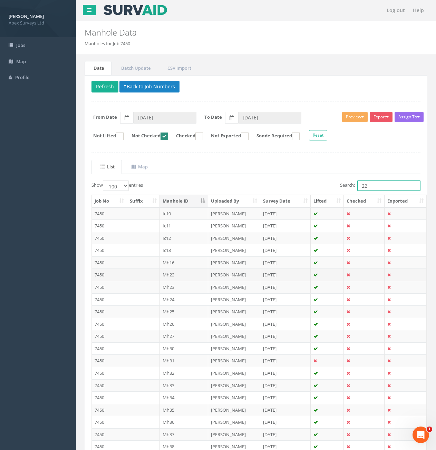
type input "22"
click at [117, 271] on td "7450" at bounding box center [109, 274] width 35 height 12
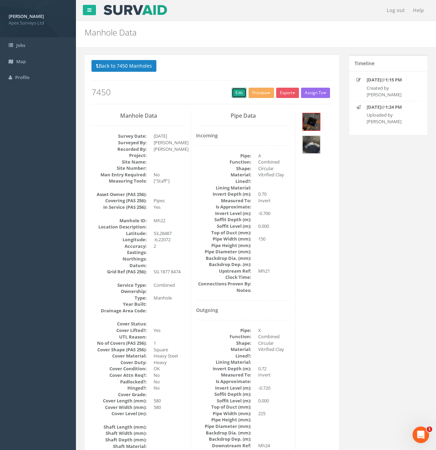
click at [231, 96] on link "Edit" at bounding box center [238, 93] width 15 height 10
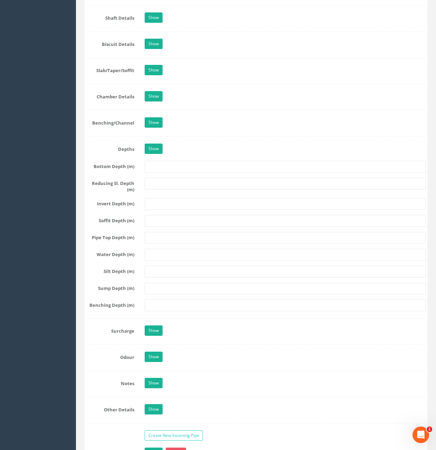
scroll to position [931, 0]
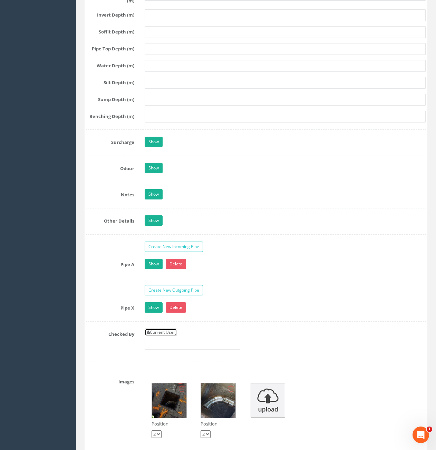
click at [162, 330] on link "Current User" at bounding box center [161, 332] width 32 height 8
type input "[PERSON_NAME]"
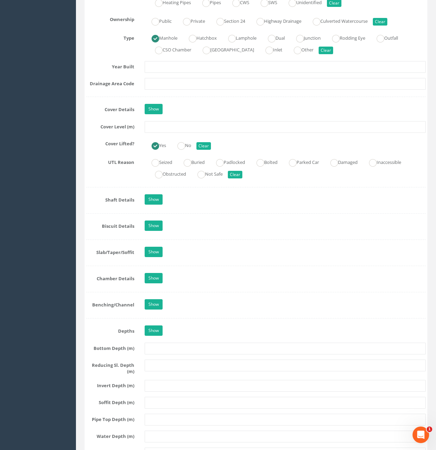
scroll to position [448, 0]
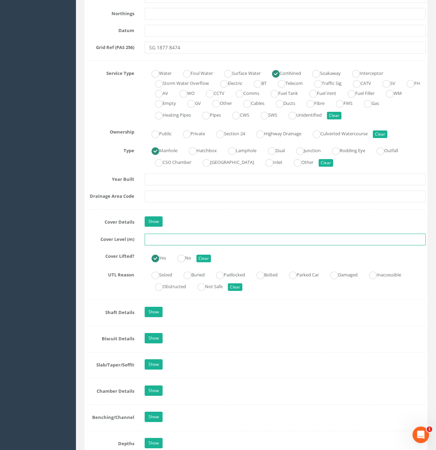
click at [200, 241] on input "text" at bounding box center [285, 240] width 281 height 12
type input "72.77"
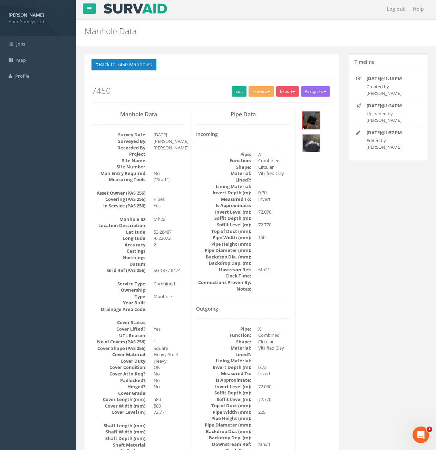
scroll to position [0, 0]
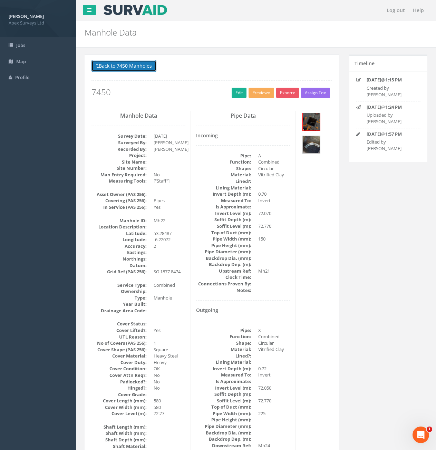
click at [138, 67] on button "Back to 7450 Manholes" at bounding box center [123, 66] width 65 height 12
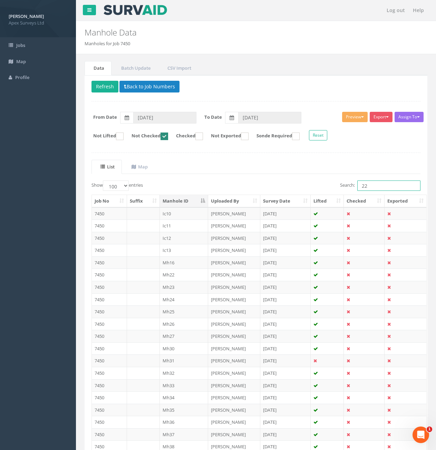
click at [374, 182] on input "22" at bounding box center [388, 185] width 63 height 10
type input "2"
type input "16"
click at [145, 216] on td at bounding box center [143, 213] width 33 height 12
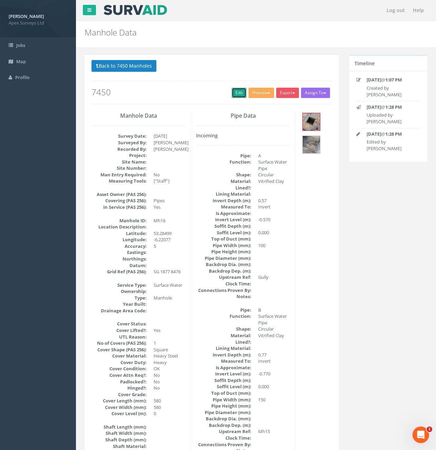
click at [239, 95] on link "Edit" at bounding box center [238, 93] width 15 height 10
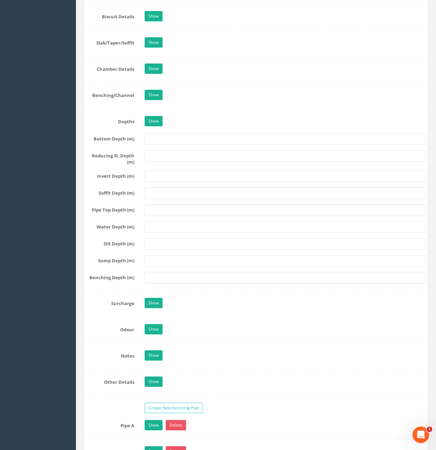
scroll to position [931, 0]
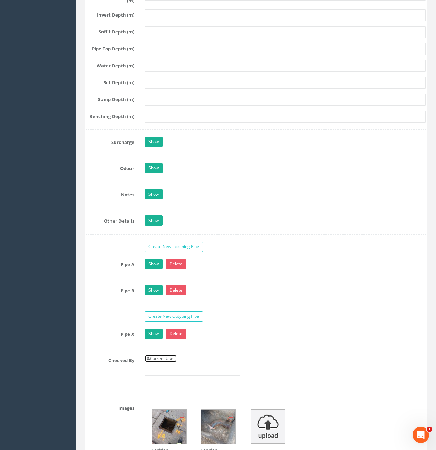
click at [155, 358] on link "Current User" at bounding box center [161, 359] width 32 height 8
type input "[PERSON_NAME]"
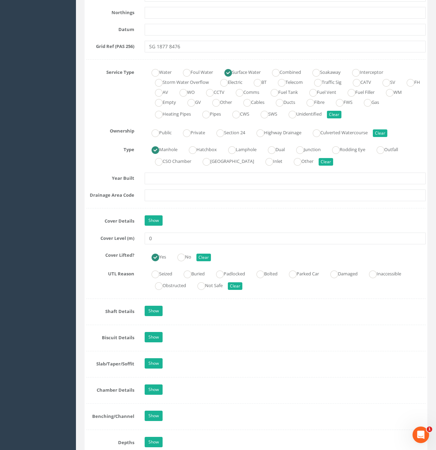
scroll to position [448, 0]
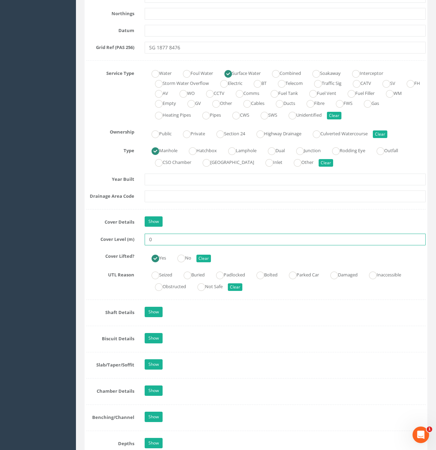
click at [183, 237] on input "0" at bounding box center [285, 240] width 281 height 12
type input "72.85"
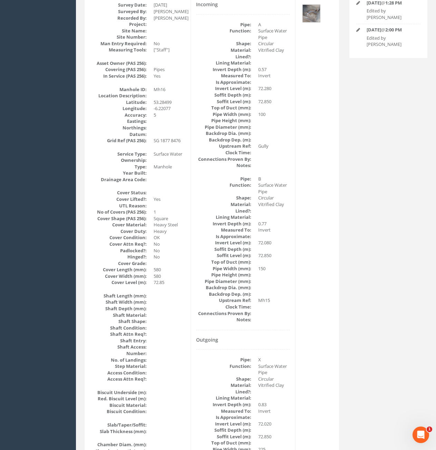
scroll to position [0, 0]
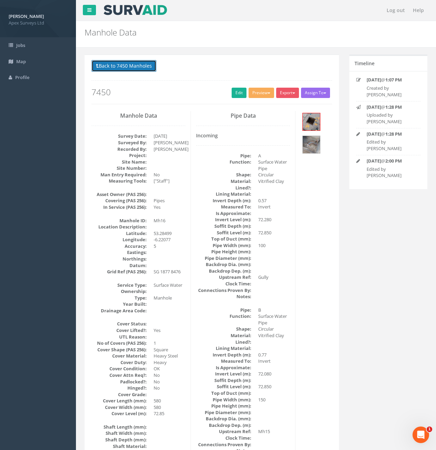
click at [122, 70] on button "Back to 7450 Manholes" at bounding box center [123, 66] width 65 height 12
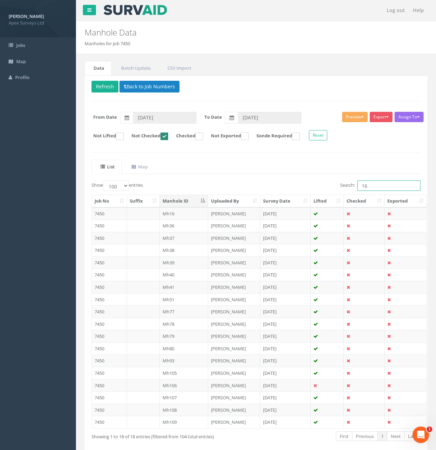
click at [384, 189] on input "16" at bounding box center [388, 185] width 63 height 10
type input "1"
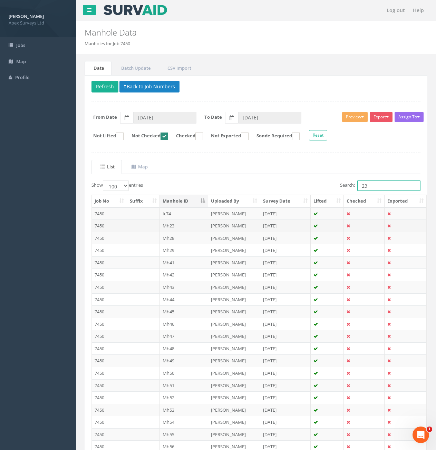
type input "23"
click at [147, 225] on td at bounding box center [143, 225] width 33 height 12
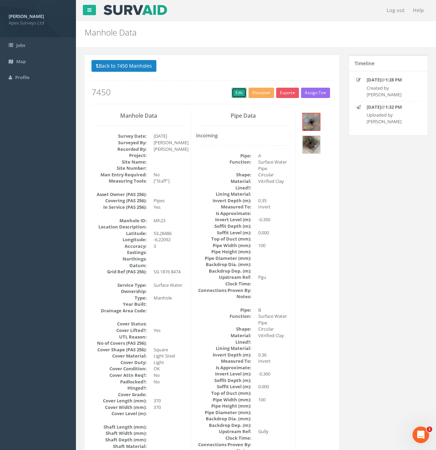
click at [235, 96] on link "Edit" at bounding box center [238, 93] width 15 height 10
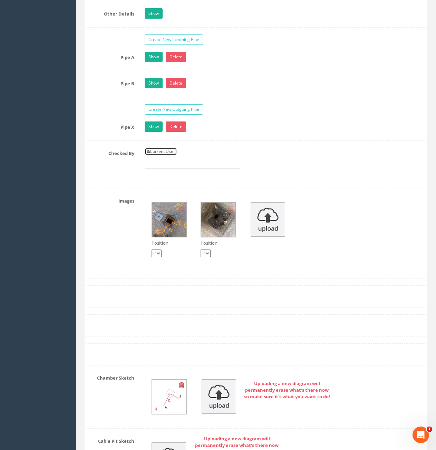
drag, startPoint x: 167, startPoint y: 155, endPoint x: 171, endPoint y: 152, distance: 5.6
click at [167, 154] on link "Current User" at bounding box center [161, 152] width 32 height 8
type input "[PERSON_NAME]"
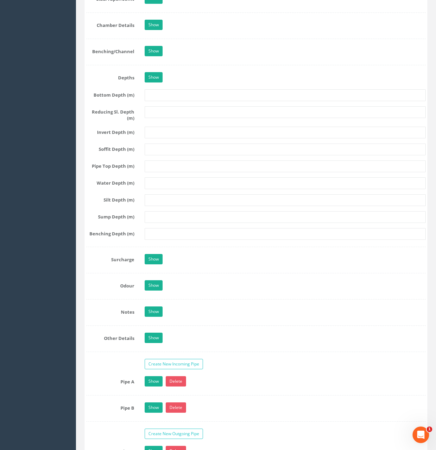
scroll to position [552, 0]
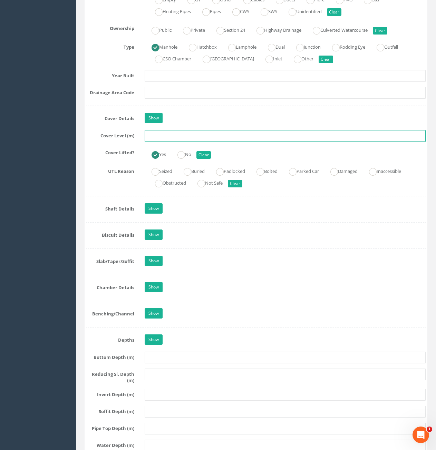
click at [178, 131] on input "text" at bounding box center [285, 136] width 281 height 12
type input "73.27"
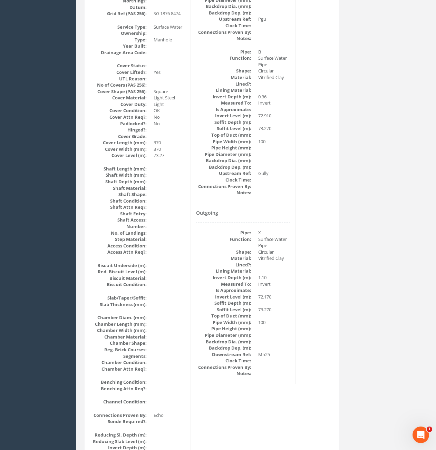
scroll to position [269, 0]
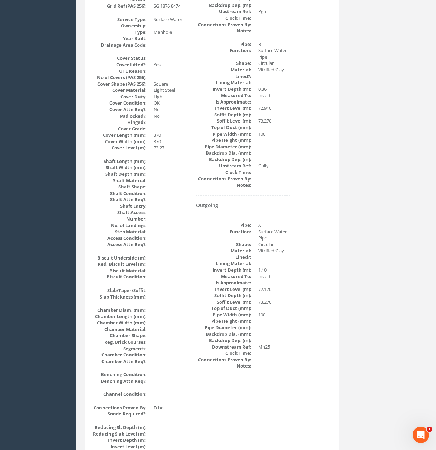
drag, startPoint x: 180, startPoint y: 249, endPoint x: 161, endPoint y: 242, distance: 19.9
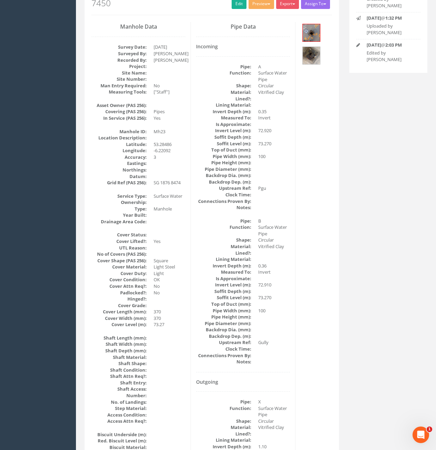
scroll to position [0, 0]
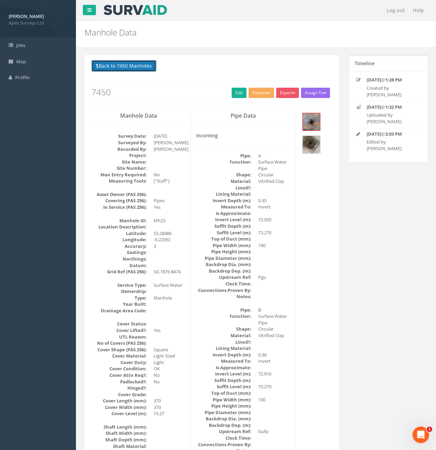
click at [147, 70] on button "Back to 7450 Manholes" at bounding box center [123, 66] width 65 height 12
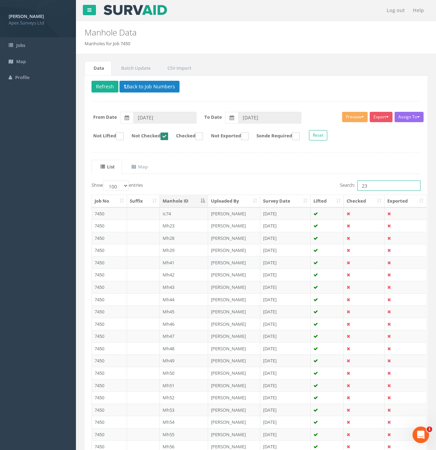
click at [370, 185] on input "23" at bounding box center [388, 185] width 63 height 10
type input "2"
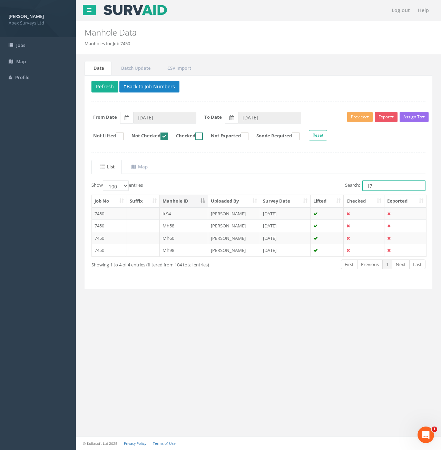
type input "17"
click at [203, 138] on label "Checked" at bounding box center [186, 136] width 34 height 8
checkbox input "true"
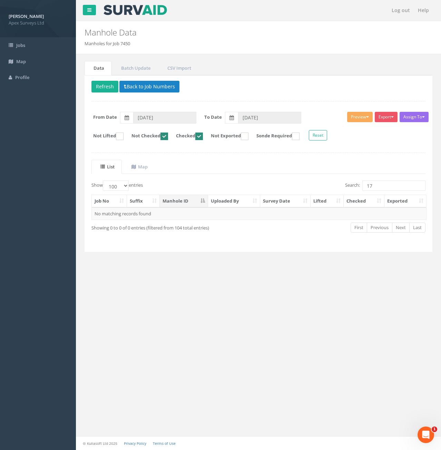
click at [168, 136] on ins at bounding box center [164, 136] width 8 height 8
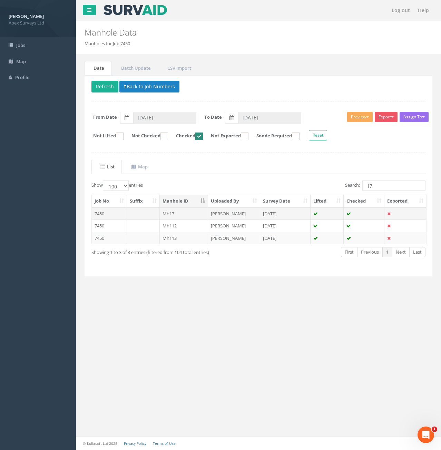
click at [137, 215] on td at bounding box center [143, 213] width 33 height 12
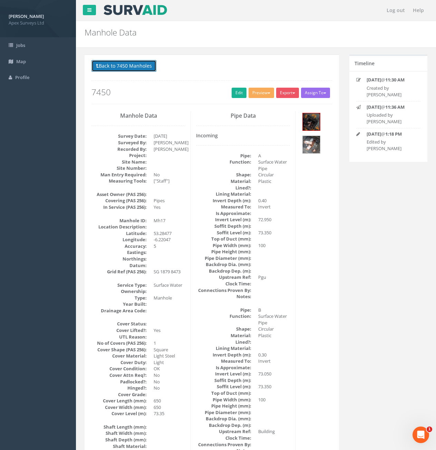
click at [109, 64] on button "Back to 7450 Manholes" at bounding box center [123, 66] width 65 height 12
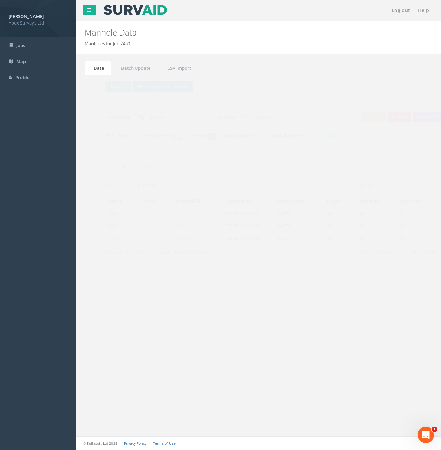
click at [168, 138] on ins at bounding box center [164, 136] width 8 height 8
checkbox input "true"
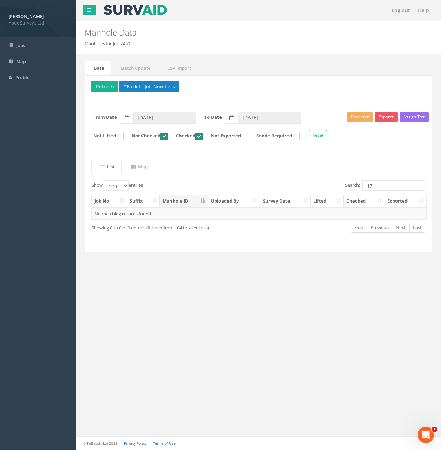
click at [203, 137] on ins at bounding box center [199, 136] width 8 height 8
checkbox input "false"
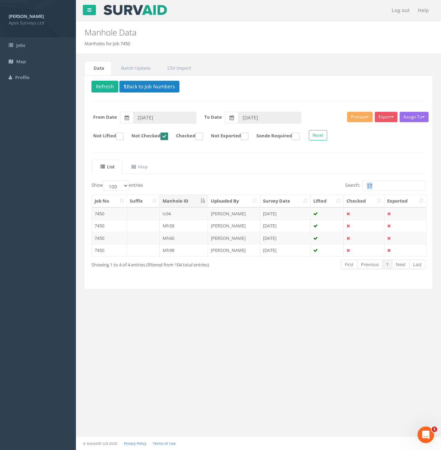
drag, startPoint x: 375, startPoint y: 193, endPoint x: 378, endPoint y: 187, distance: 6.5
click at [377, 191] on div "Show 10 25 50 100 entries Search: 17 Job No Suffix Manhole ID Uploaded By Surve…" at bounding box center [258, 230] width 334 height 101
click at [379, 187] on input "17" at bounding box center [393, 185] width 63 height 10
type input "1"
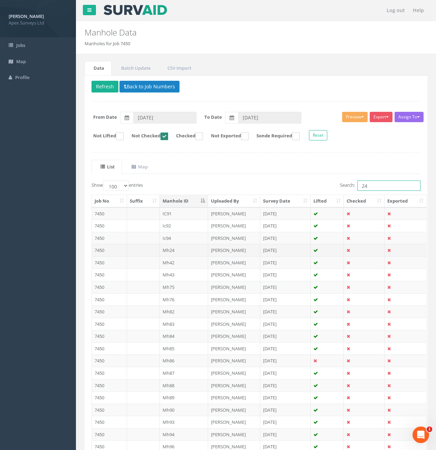
type input "24"
click at [140, 250] on td at bounding box center [143, 250] width 33 height 12
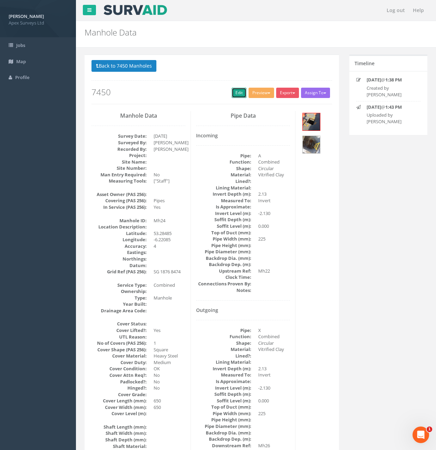
click at [239, 98] on link "Edit" at bounding box center [238, 93] width 15 height 10
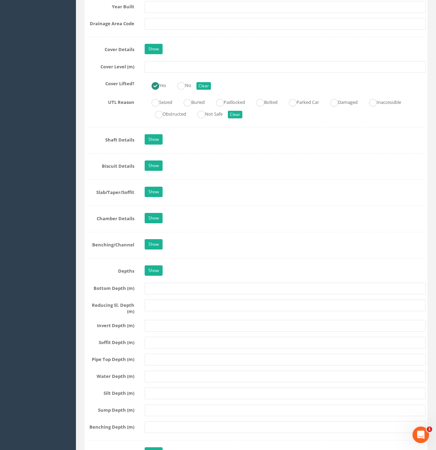
scroll to position [931, 0]
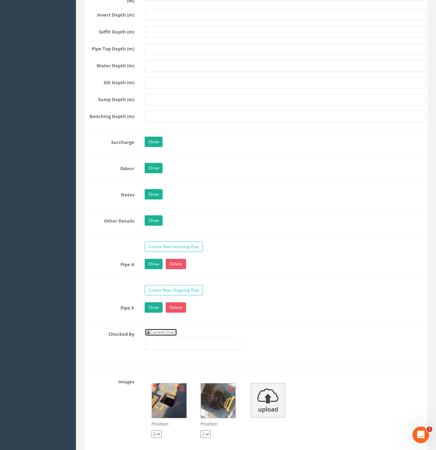
click at [159, 333] on link "Current User" at bounding box center [161, 332] width 32 height 8
type input "[PERSON_NAME]"
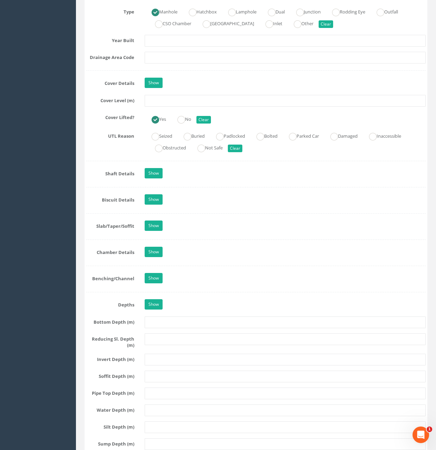
scroll to position [414, 0]
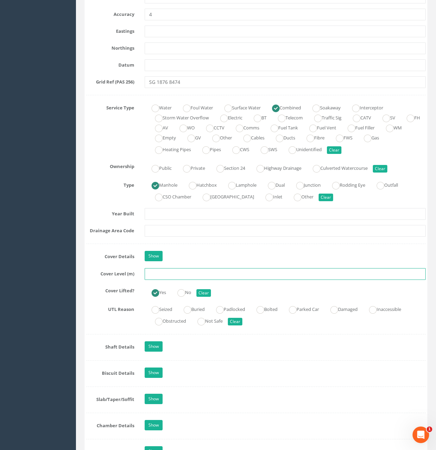
click at [212, 274] on input "text" at bounding box center [285, 274] width 281 height 12
type input "74.01"
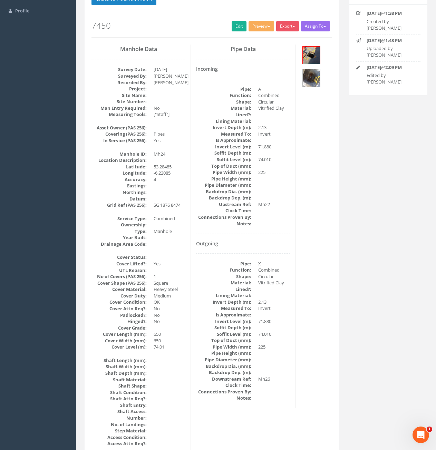
scroll to position [0, 0]
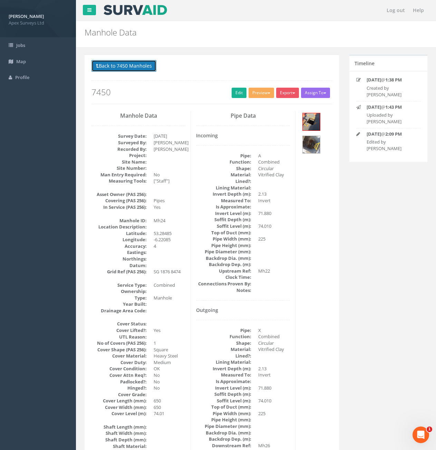
click at [107, 67] on button "Back to 7450 Manholes" at bounding box center [123, 66] width 65 height 12
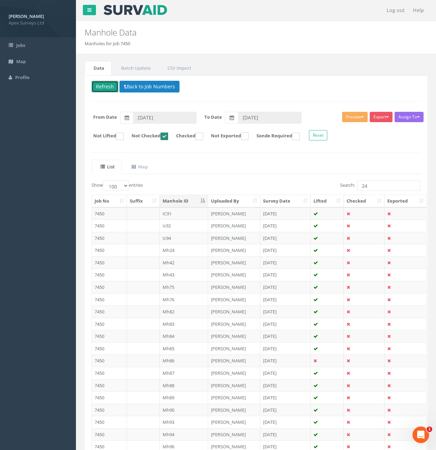
click at [105, 85] on button "Refresh" at bounding box center [104, 87] width 27 height 12
click at [379, 186] on input "24" at bounding box center [388, 185] width 63 height 10
type input "25"
click at [178, 311] on td "Mh25" at bounding box center [184, 311] width 49 height 12
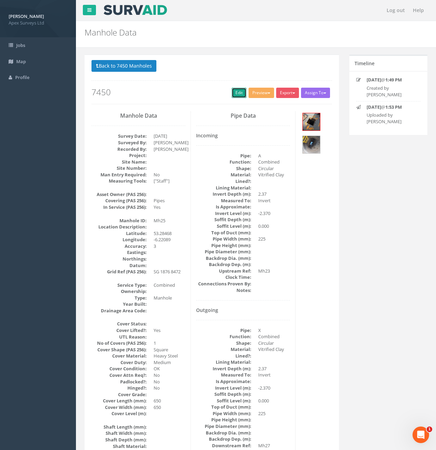
click at [234, 93] on link "Edit" at bounding box center [238, 93] width 15 height 10
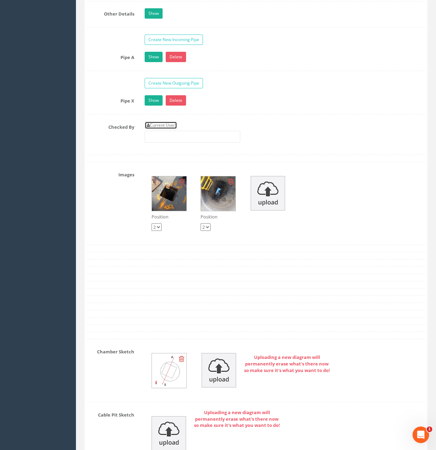
click at [165, 126] on link "Current User" at bounding box center [161, 125] width 32 height 8
type input "[PERSON_NAME]"
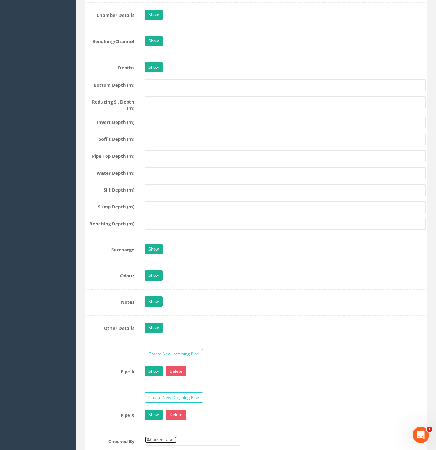
scroll to position [552, 0]
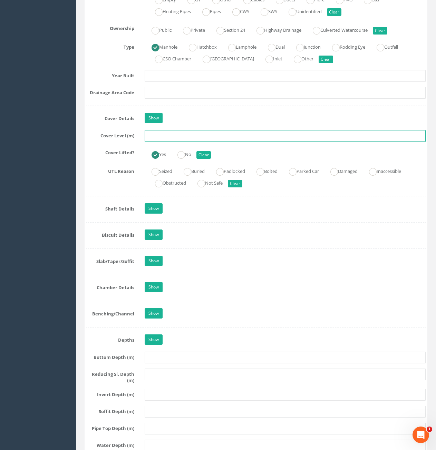
click at [217, 138] on input "text" at bounding box center [285, 136] width 281 height 12
type input "74.10"
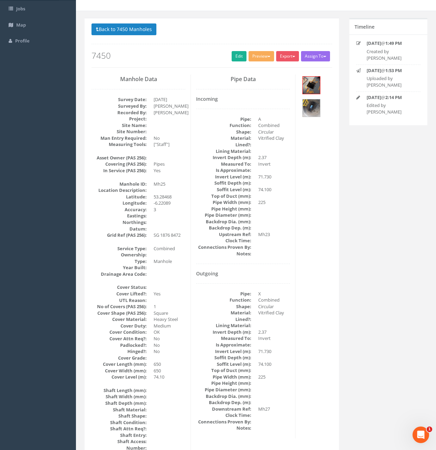
scroll to position [0, 0]
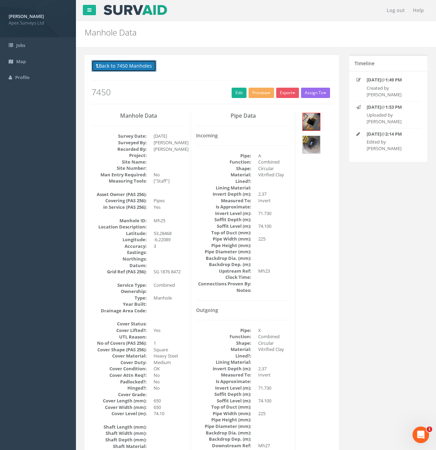
click at [128, 66] on button "Back to 7450 Manholes" at bounding box center [123, 66] width 65 height 12
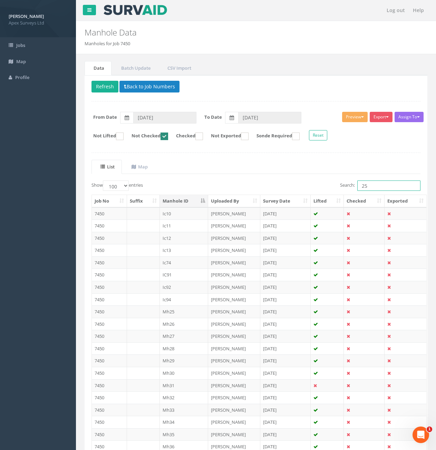
click at [369, 186] on input "25" at bounding box center [388, 185] width 63 height 10
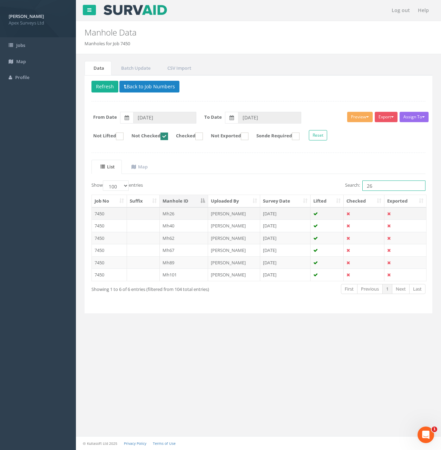
type input "26"
click at [147, 212] on td at bounding box center [143, 213] width 33 height 12
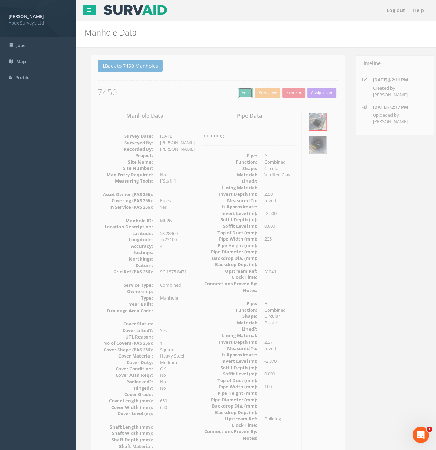
click at [237, 96] on link "Edit" at bounding box center [238, 93] width 15 height 10
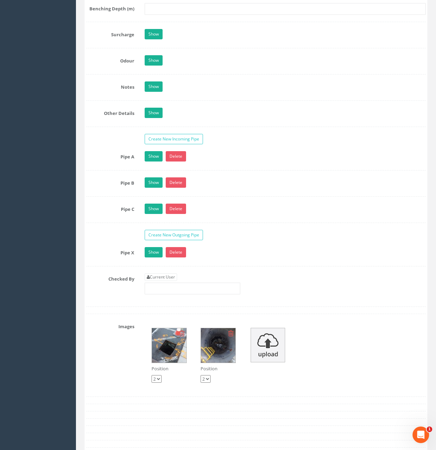
scroll to position [1242, 0]
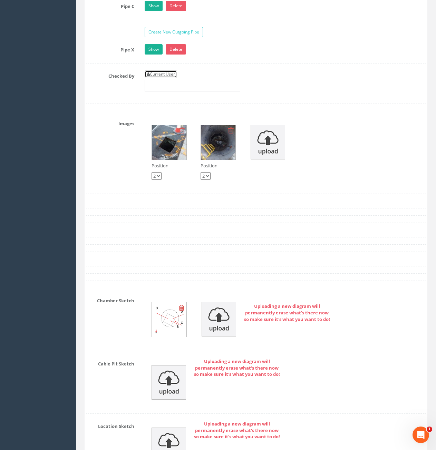
click at [162, 76] on link "Current User" at bounding box center [161, 74] width 32 height 8
type input "[PERSON_NAME]"
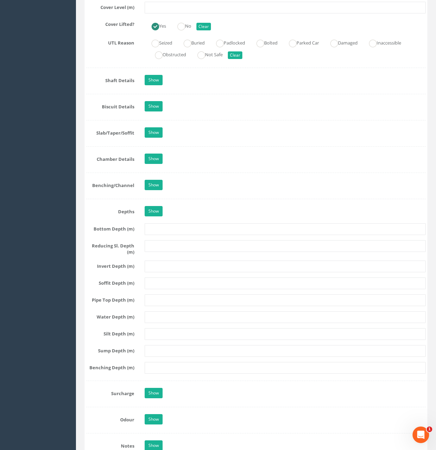
scroll to position [517, 0]
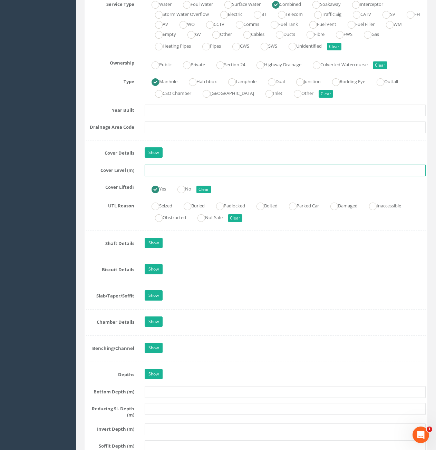
click at [164, 167] on input "text" at bounding box center [285, 171] width 281 height 12
type input "74.21"
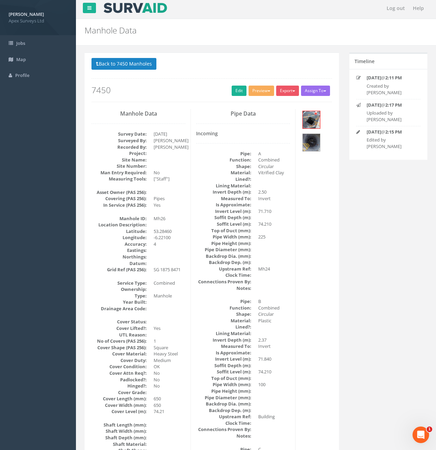
scroll to position [0, 0]
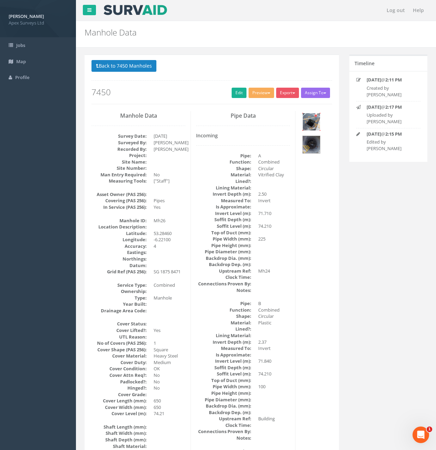
click at [306, 129] on img at bounding box center [310, 121] width 17 height 17
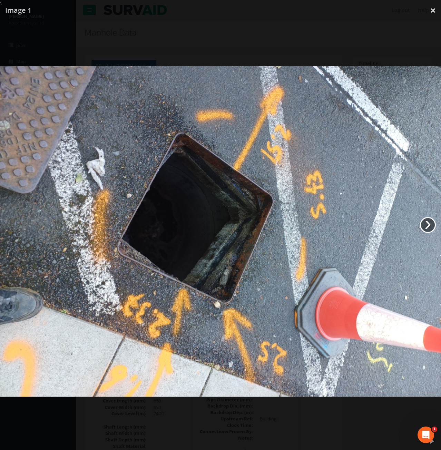
click at [427, 224] on link "›" at bounding box center [428, 225] width 16 height 16
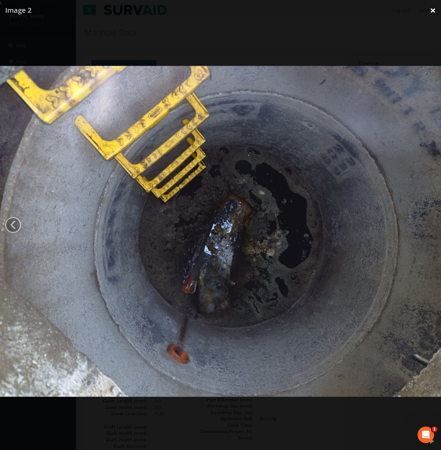
click at [430, 14] on link "×" at bounding box center [433, 10] width 16 height 21
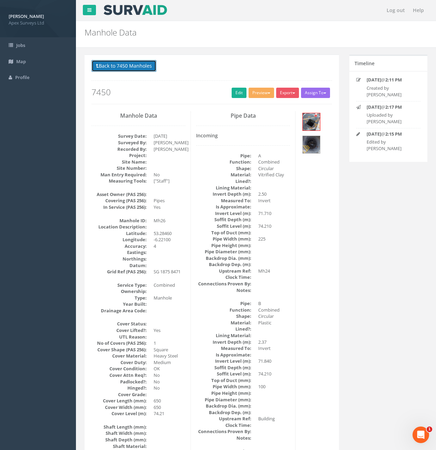
click at [135, 64] on button "Back to 7450 Manholes" at bounding box center [123, 66] width 65 height 12
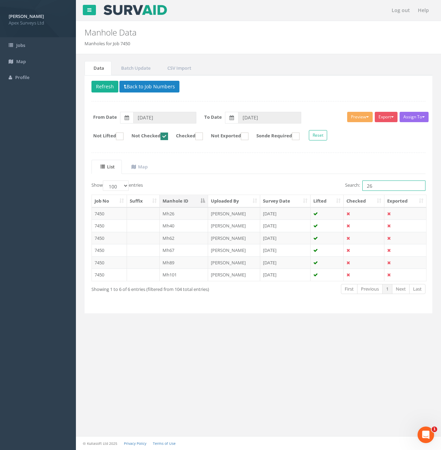
click at [377, 185] on input "26" at bounding box center [393, 185] width 63 height 10
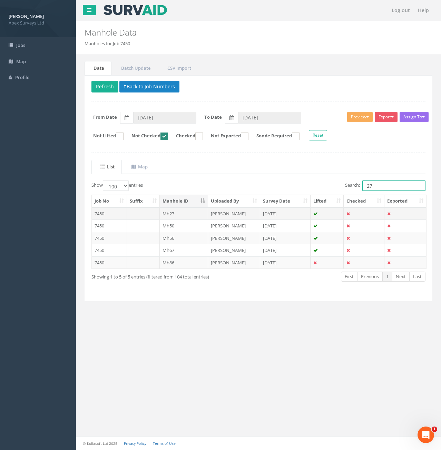
type input "27"
drag, startPoint x: 145, startPoint y: 213, endPoint x: 158, endPoint y: 212, distance: 13.1
click at [146, 212] on td at bounding box center [143, 213] width 33 height 12
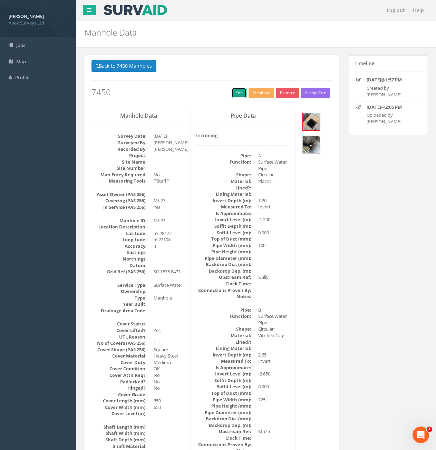
click at [241, 93] on link "Edit" at bounding box center [238, 93] width 15 height 10
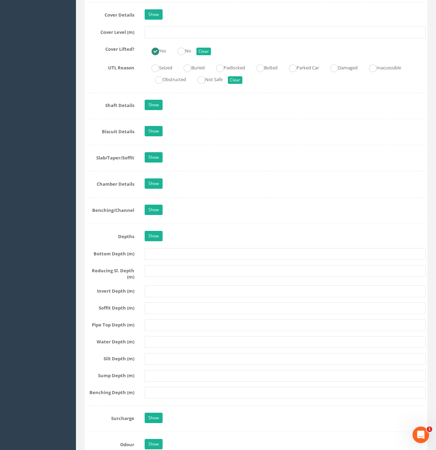
scroll to position [966, 0]
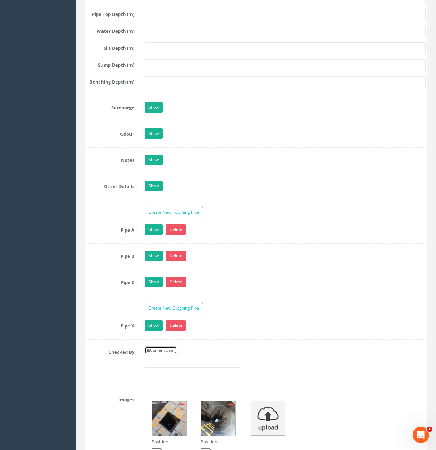
click at [159, 350] on link "Current User" at bounding box center [161, 350] width 32 height 8
type input "[PERSON_NAME]"
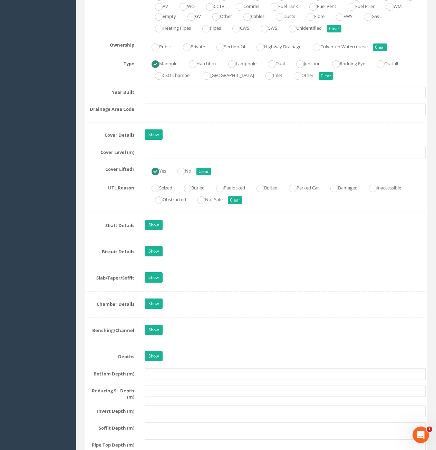
scroll to position [483, 0]
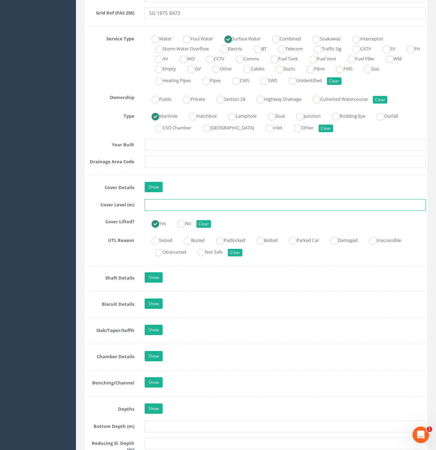
click at [219, 210] on input "text" at bounding box center [285, 205] width 281 height 12
type input "74.24"
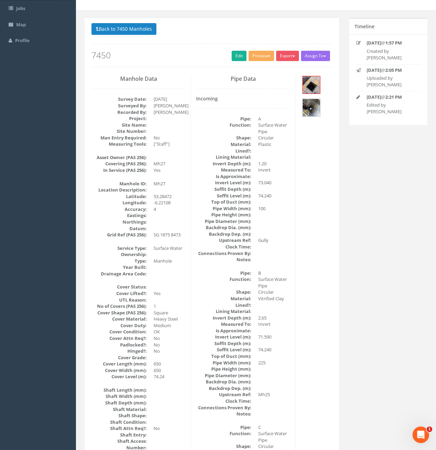
scroll to position [0, 0]
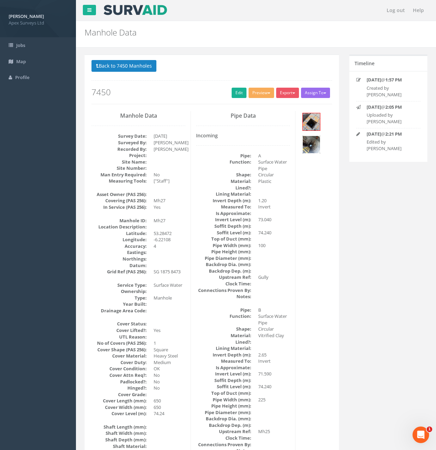
click at [312, 145] on img at bounding box center [310, 144] width 17 height 17
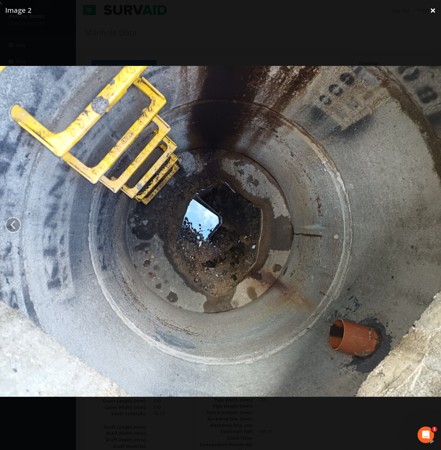
click at [434, 9] on link "×" at bounding box center [433, 10] width 16 height 21
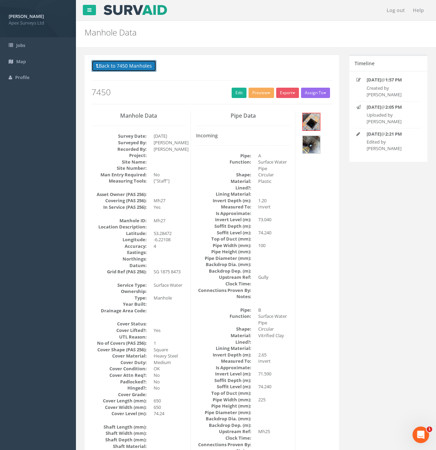
click at [115, 66] on button "Back to 7450 Manholes" at bounding box center [123, 66] width 65 height 12
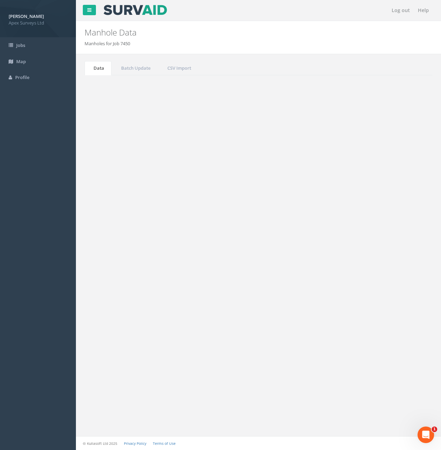
click at [379, 187] on input "27" at bounding box center [393, 185] width 63 height 10
type input "2"
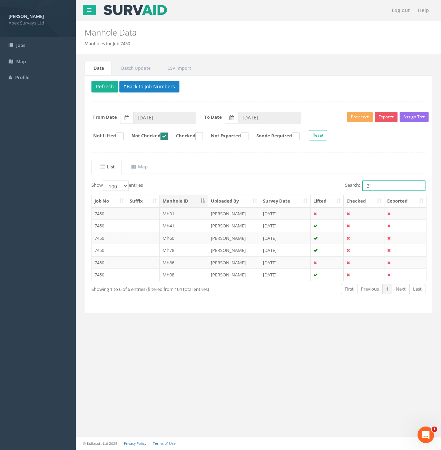
type input "31"
click at [145, 210] on td at bounding box center [143, 213] width 33 height 12
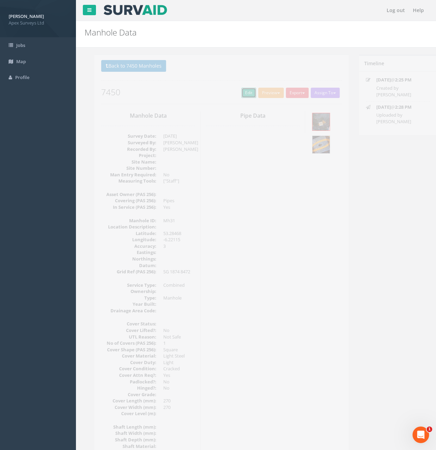
click at [234, 95] on link "Edit" at bounding box center [238, 93] width 15 height 10
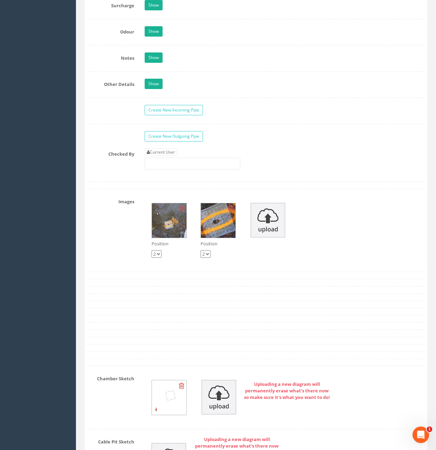
scroll to position [1069, 0]
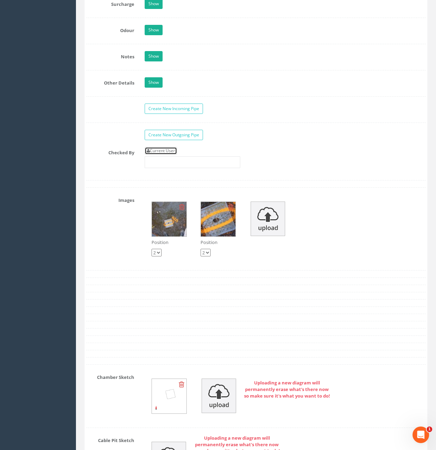
click at [151, 152] on link "Current User" at bounding box center [161, 151] width 32 height 8
type input "[PERSON_NAME]"
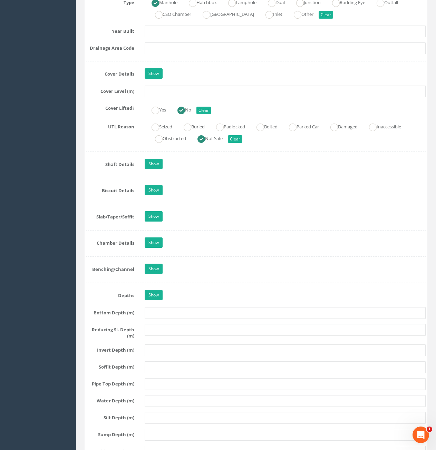
scroll to position [552, 0]
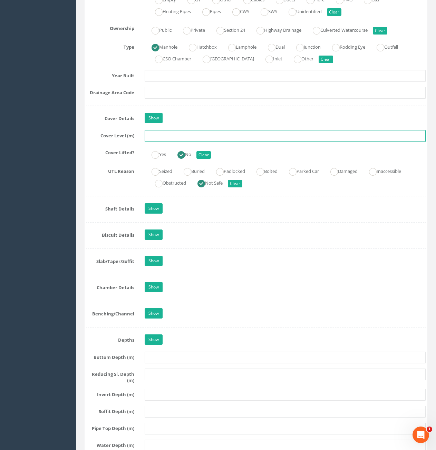
click at [184, 133] on input "text" at bounding box center [285, 136] width 281 height 12
type input "74.24"
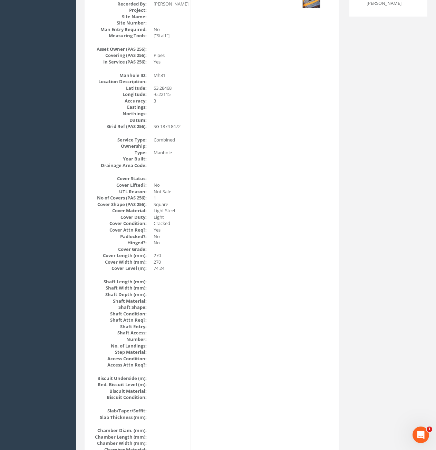
scroll to position [0, 0]
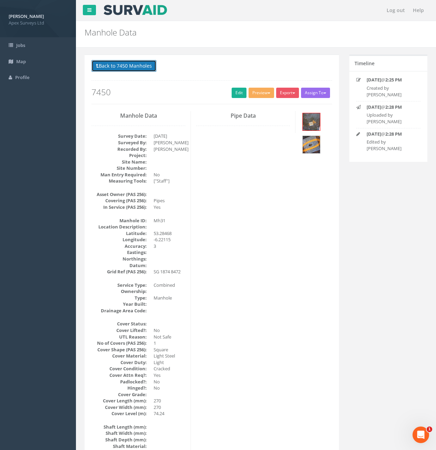
drag, startPoint x: 130, startPoint y: 67, endPoint x: 141, endPoint y: 71, distance: 11.5
click at [130, 67] on button "Back to 7450 Manholes" at bounding box center [123, 66] width 65 height 12
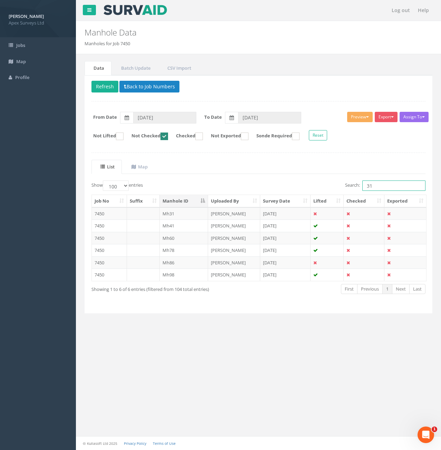
click at [377, 186] on input "31" at bounding box center [393, 185] width 63 height 10
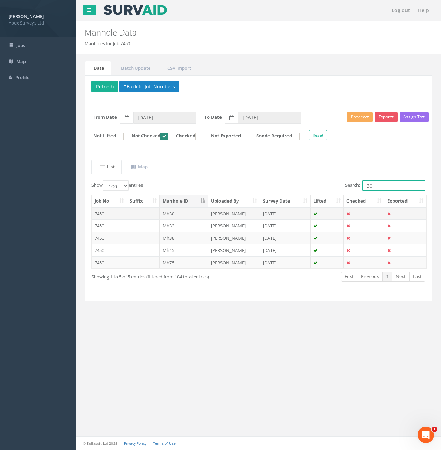
type input "30"
click at [135, 212] on td at bounding box center [143, 213] width 33 height 12
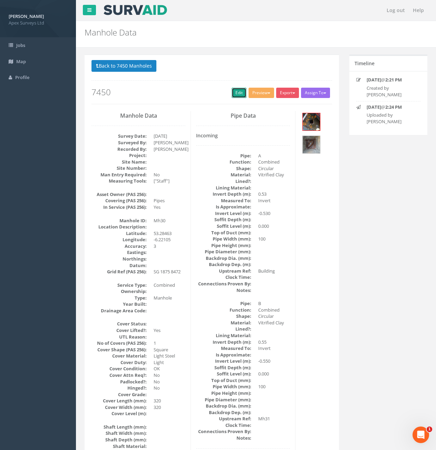
click at [233, 91] on link "Edit" at bounding box center [238, 93] width 15 height 10
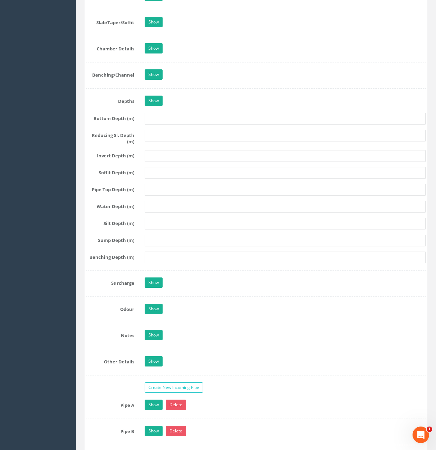
scroll to position [1035, 0]
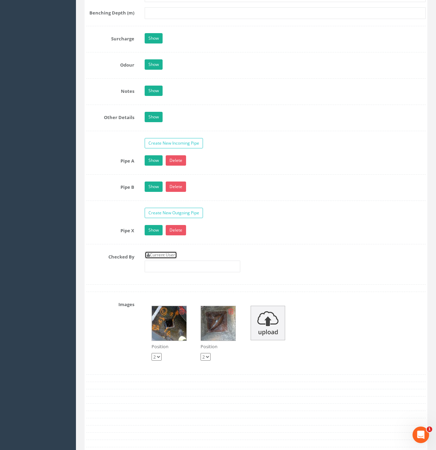
click at [158, 258] on link "Current User" at bounding box center [161, 255] width 32 height 8
type input "[PERSON_NAME]"
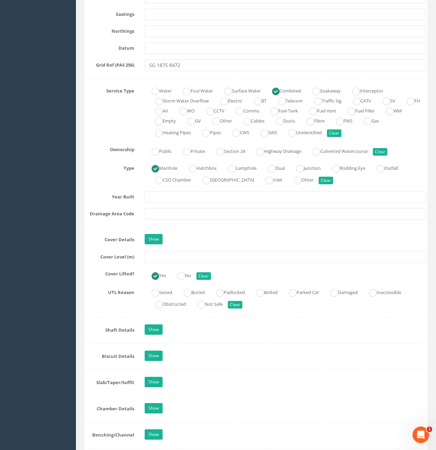
scroll to position [414, 0]
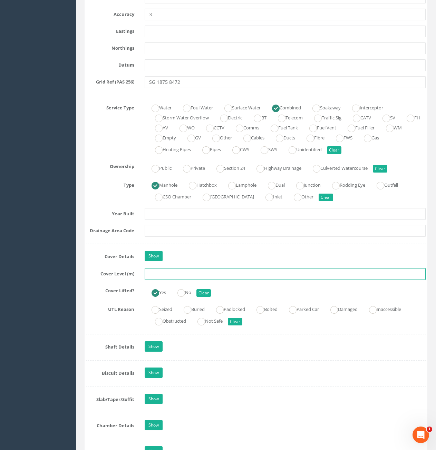
click at [200, 274] on input "text" at bounding box center [285, 274] width 281 height 12
type input "74.23"
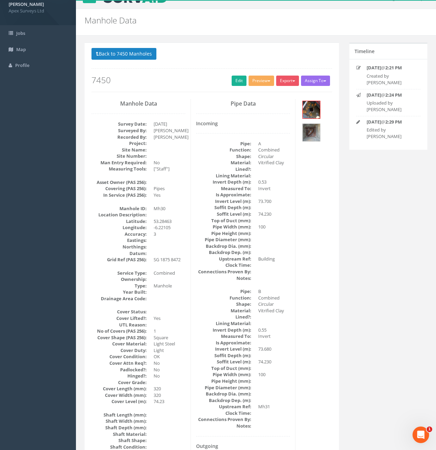
scroll to position [0, 0]
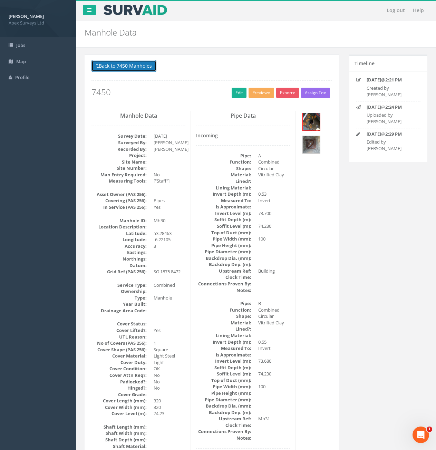
click at [129, 67] on button "Back to 7450 Manholes" at bounding box center [123, 66] width 65 height 12
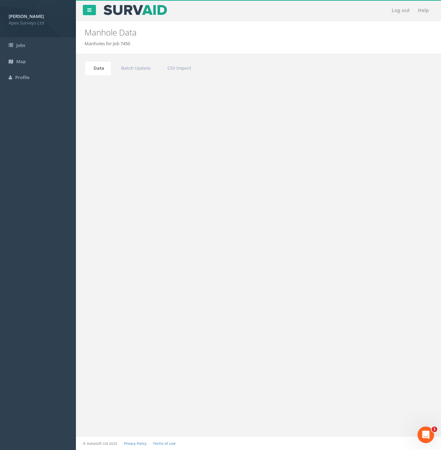
click at [372, 183] on input "30" at bounding box center [393, 185] width 63 height 10
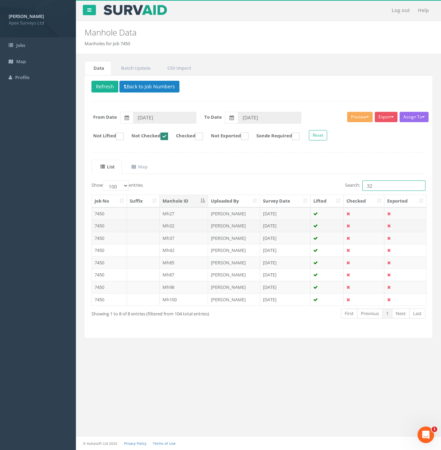
type input "32"
click at [146, 228] on td at bounding box center [143, 225] width 33 height 12
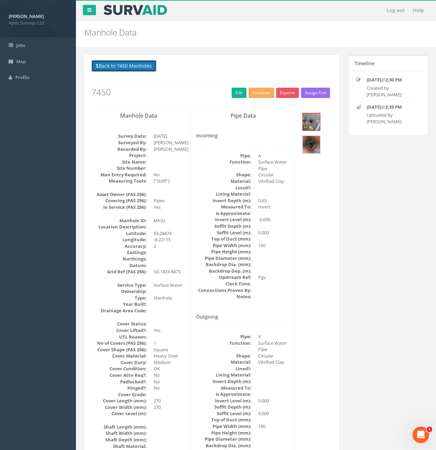
click at [117, 65] on button "Back to 7450 Manholes" at bounding box center [123, 66] width 65 height 12
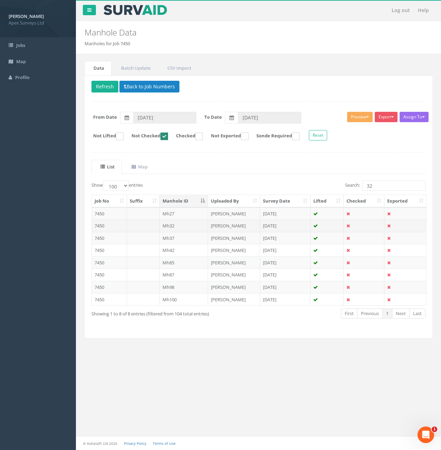
click at [137, 223] on td at bounding box center [143, 225] width 33 height 12
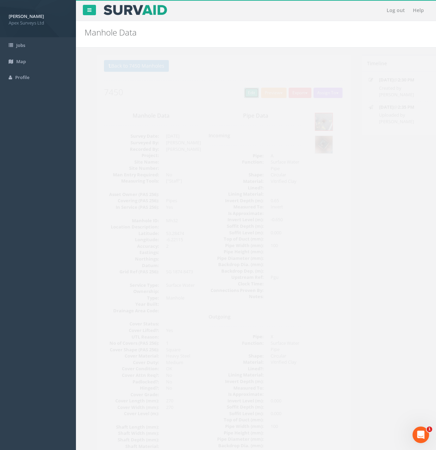
click at [231, 96] on link "Edit" at bounding box center [238, 93] width 15 height 10
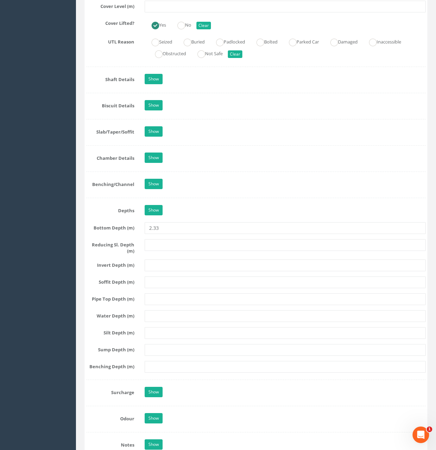
scroll to position [897, 0]
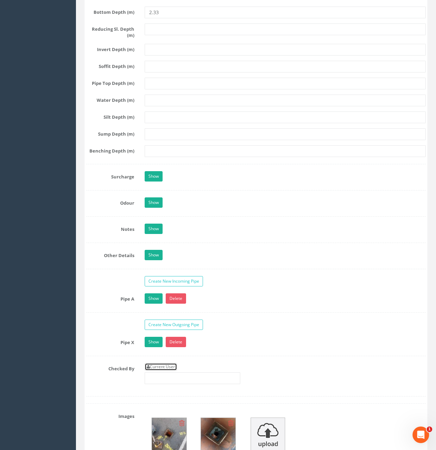
click at [163, 366] on link "Current User" at bounding box center [161, 367] width 32 height 8
type input "[PERSON_NAME]"
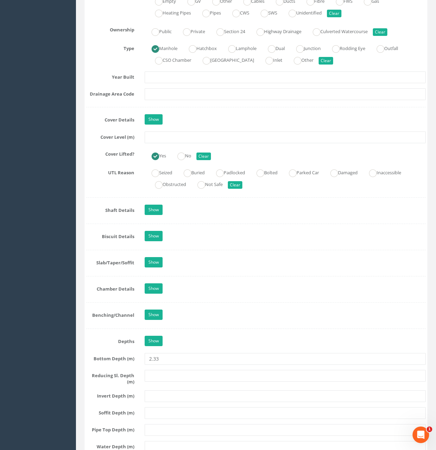
scroll to position [379, 0]
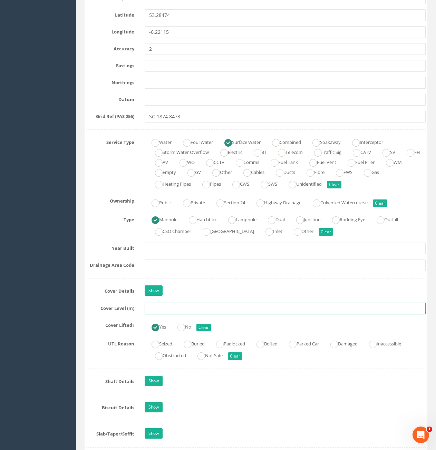
click at [167, 310] on input "text" at bounding box center [285, 308] width 281 height 12
type input "74.21"
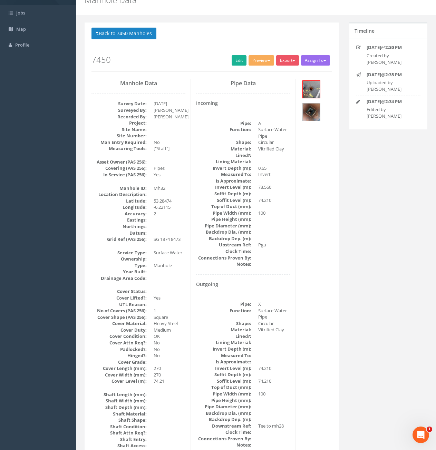
scroll to position [28, 0]
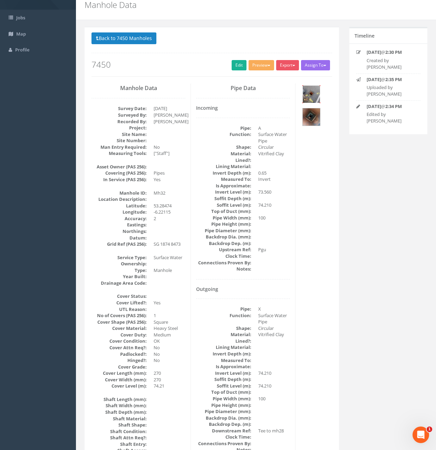
click at [310, 101] on img at bounding box center [310, 94] width 17 height 17
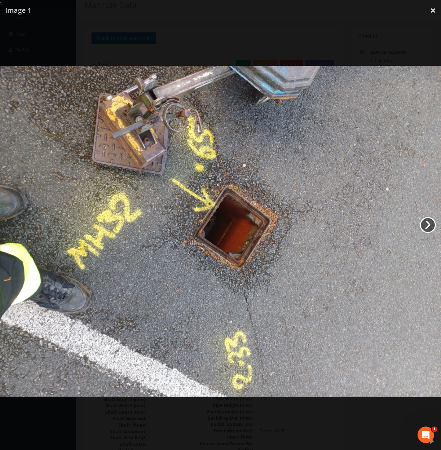
click at [424, 227] on link "›" at bounding box center [428, 225] width 16 height 16
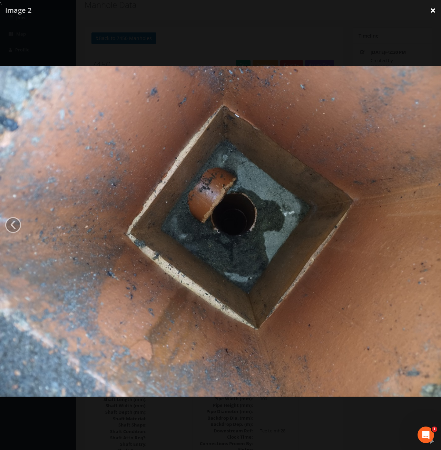
click at [429, 12] on link "×" at bounding box center [433, 10] width 16 height 21
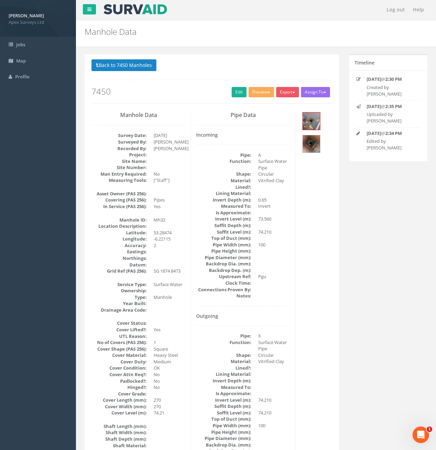
scroll to position [0, 0]
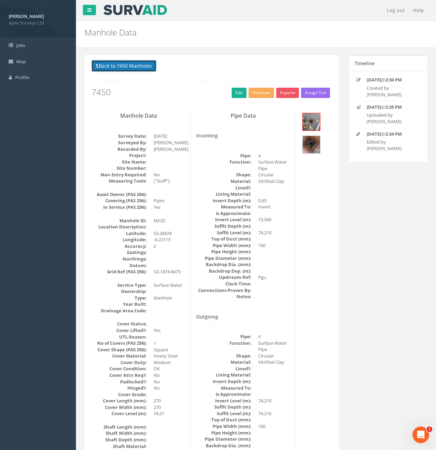
click at [121, 66] on button "Back to 7450 Manholes" at bounding box center [123, 66] width 65 height 12
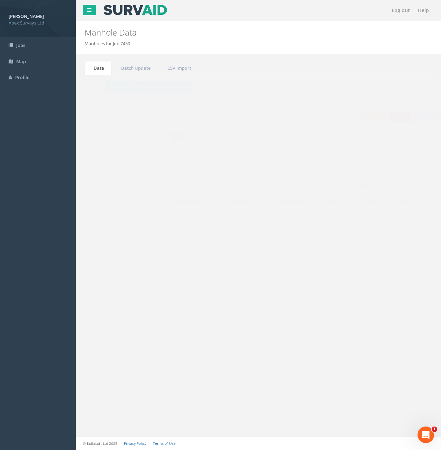
click at [377, 185] on input "32" at bounding box center [393, 185] width 63 height 10
type input "3"
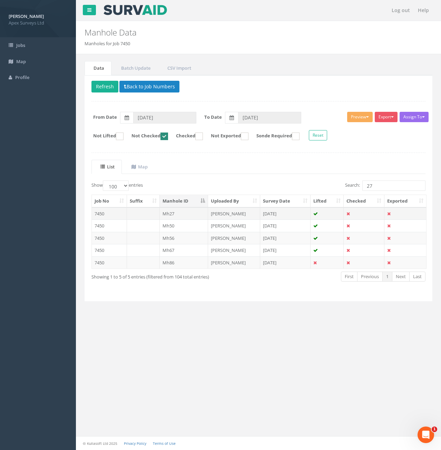
click at [138, 216] on td at bounding box center [143, 213] width 33 height 12
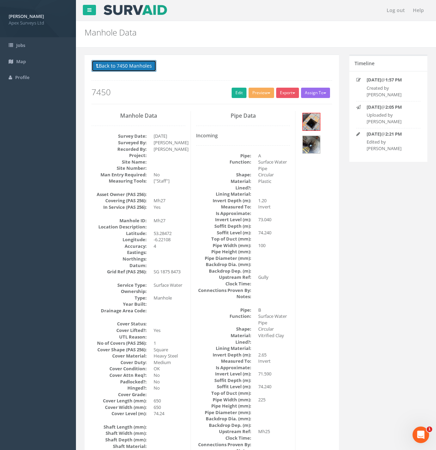
click at [135, 70] on button "Back to 7450 Manholes" at bounding box center [123, 66] width 65 height 12
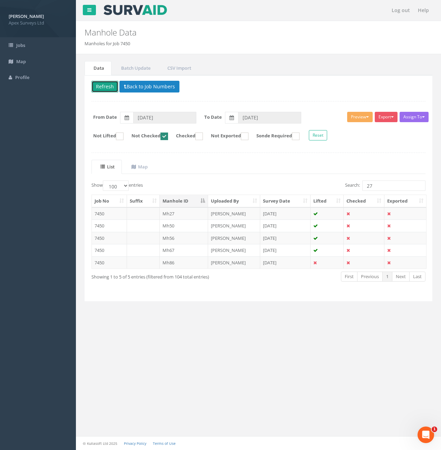
click at [110, 92] on button "Refresh" at bounding box center [104, 87] width 27 height 12
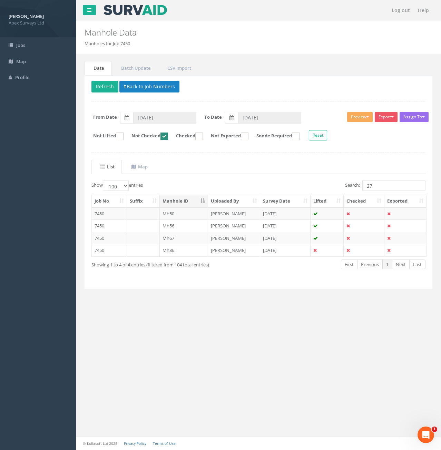
click at [389, 195] on th "Exported" at bounding box center [405, 201] width 42 height 12
click at [389, 193] on div "Job No Suffix Manhole ID Uploaded By Survey Date Lifted Checked Exported 7450 M…" at bounding box center [258, 225] width 344 height 66
click at [390, 191] on div "Search: 27" at bounding box center [345, 186] width 162 height 12
click at [390, 187] on input "27" at bounding box center [393, 185] width 63 height 10
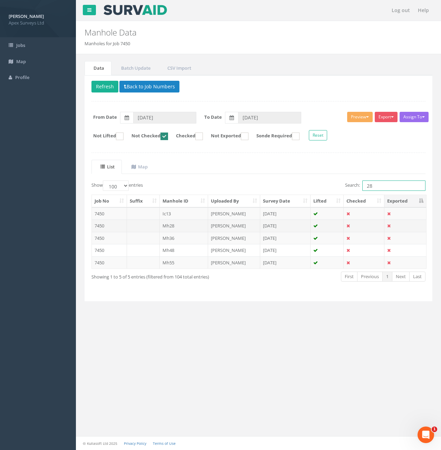
type input "28"
click at [137, 222] on td at bounding box center [143, 225] width 33 height 12
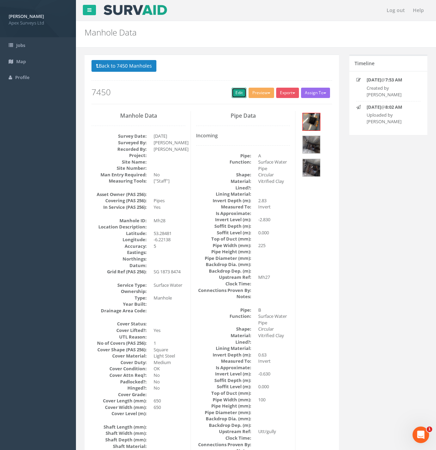
click at [236, 94] on link "Edit" at bounding box center [238, 93] width 15 height 10
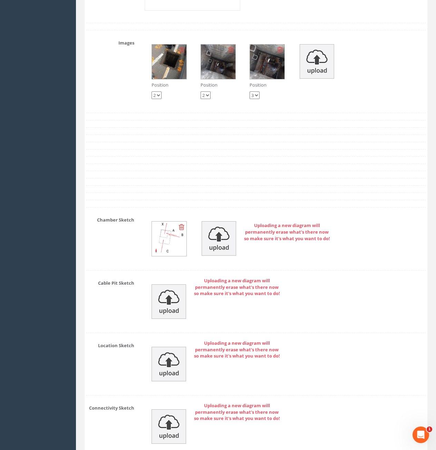
scroll to position [1172, 0]
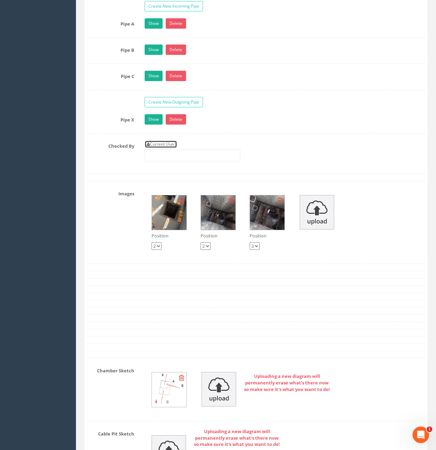
click at [158, 147] on link "Current User" at bounding box center [161, 144] width 32 height 8
type input "[PERSON_NAME]"
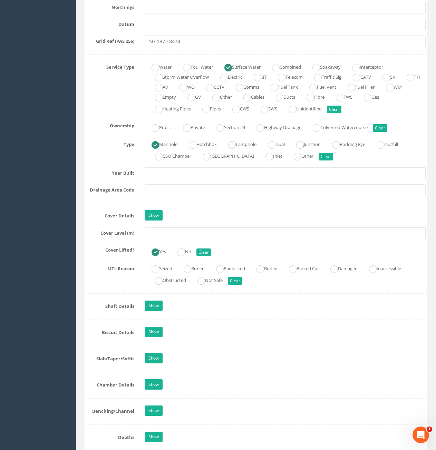
scroll to position [447, 0]
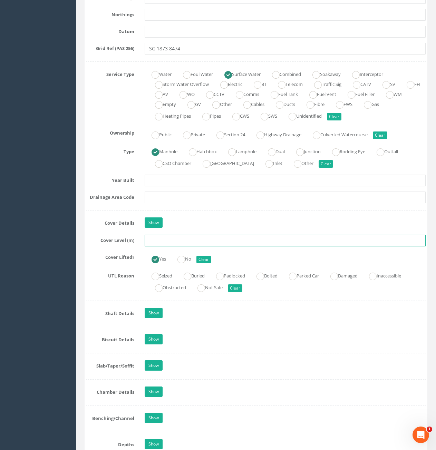
click at [208, 238] on input "text" at bounding box center [285, 241] width 281 height 12
click at [227, 246] on input "text" at bounding box center [285, 241] width 281 height 12
type input "74.28"
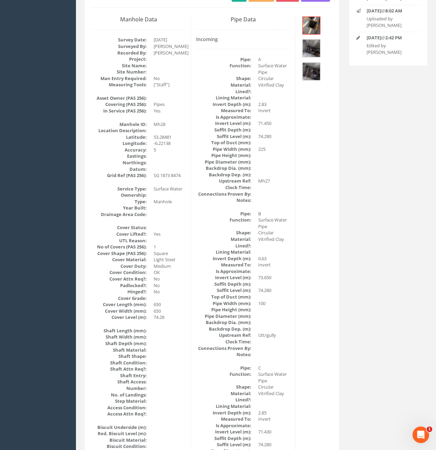
scroll to position [0, 0]
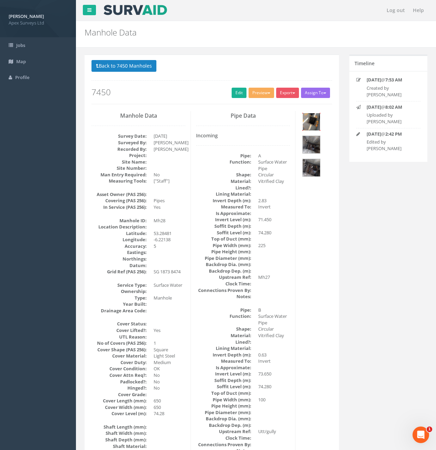
click at [307, 126] on img at bounding box center [310, 121] width 17 height 17
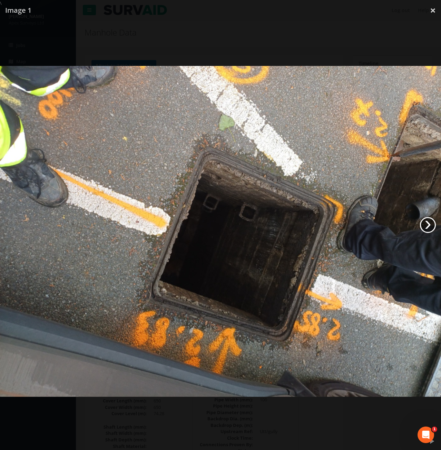
click at [425, 225] on link "›" at bounding box center [428, 225] width 16 height 16
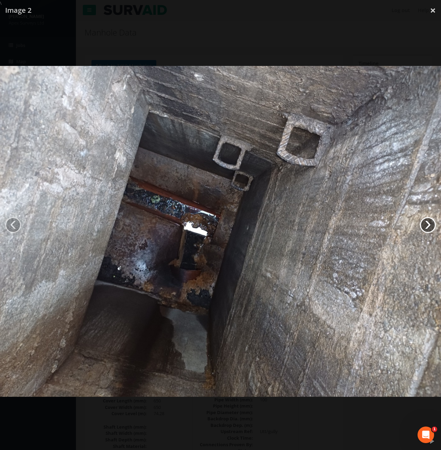
click at [425, 225] on link "›" at bounding box center [428, 225] width 16 height 16
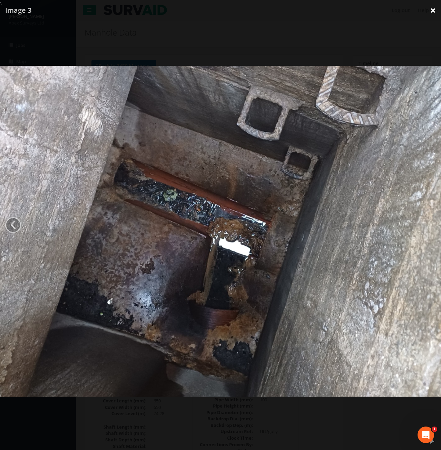
click at [435, 9] on link "×" at bounding box center [433, 10] width 16 height 21
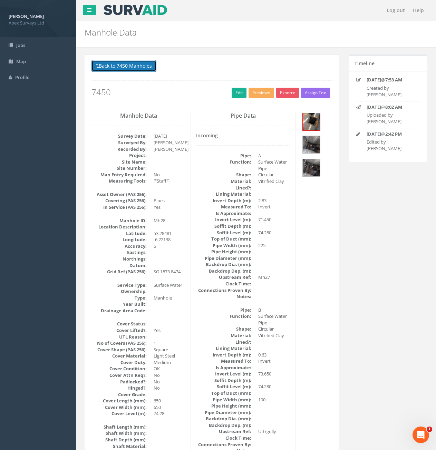
click at [125, 70] on button "Back to 7450 Manholes" at bounding box center [123, 66] width 65 height 12
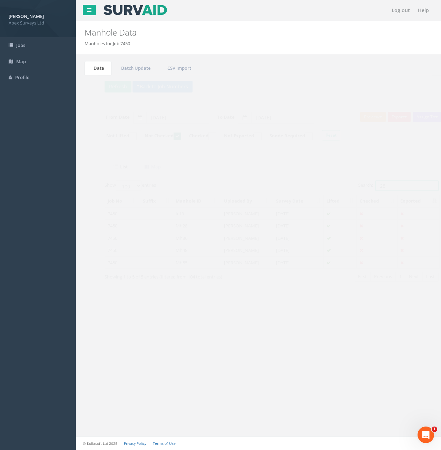
click at [399, 185] on input "28" at bounding box center [393, 185] width 63 height 10
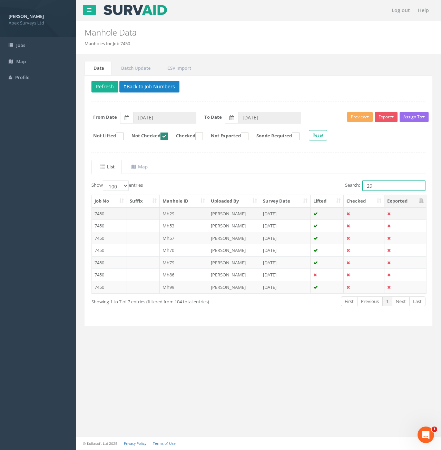
type input "29"
click at [178, 215] on td "Mh29" at bounding box center [184, 213] width 49 height 12
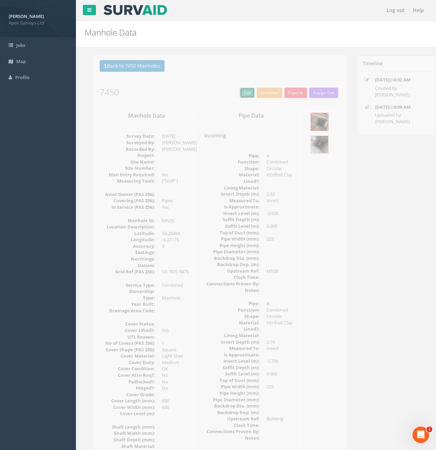
click at [238, 97] on link "Edit" at bounding box center [238, 93] width 15 height 10
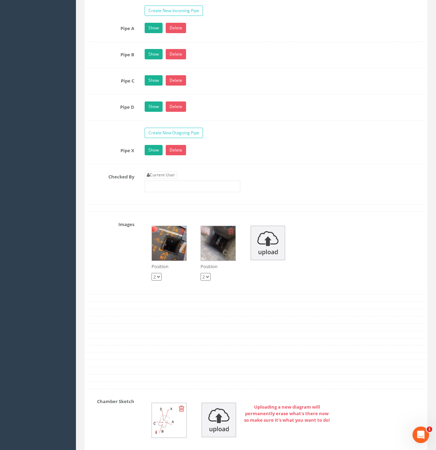
scroll to position [1163, 0]
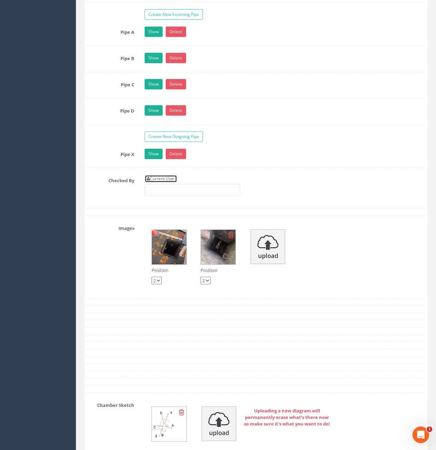
click at [162, 178] on link "Current User" at bounding box center [161, 179] width 32 height 8
type input "[PERSON_NAME]"
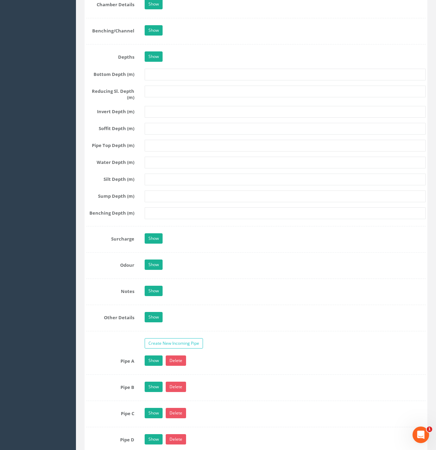
scroll to position [577, 0]
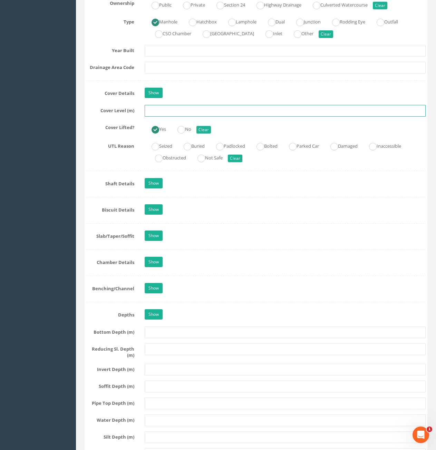
click at [172, 110] on input "text" at bounding box center [285, 111] width 281 height 12
type input "74.25"
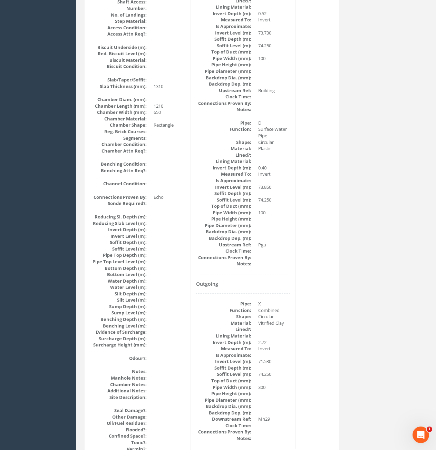
scroll to position [373, 0]
